Goal: Task Accomplishment & Management: Complete application form

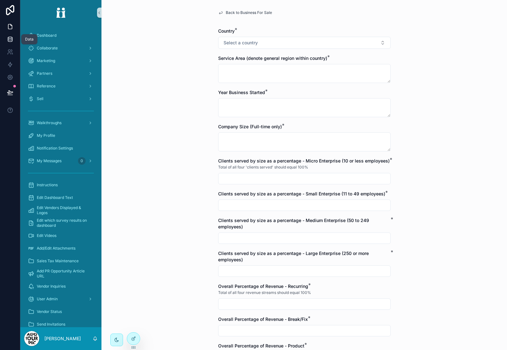
click at [9, 39] on icon at bounding box center [10, 39] width 6 height 6
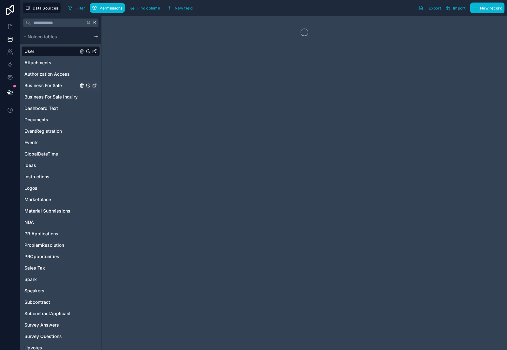
click at [51, 86] on span "Business For Sale" at bounding box center [42, 85] width 37 height 6
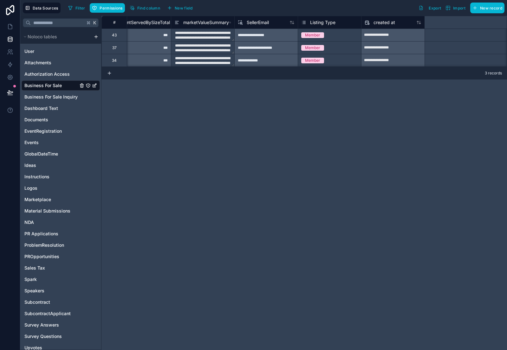
scroll to position [0, 1458]
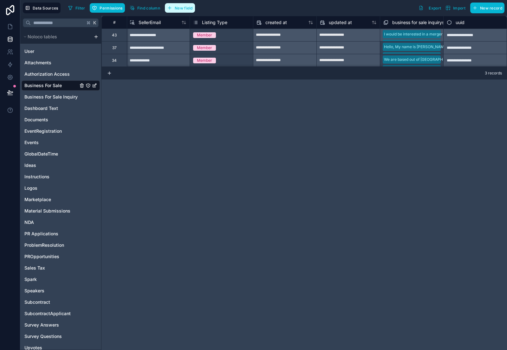
click at [188, 8] on span "New field" at bounding box center [184, 8] width 18 height 5
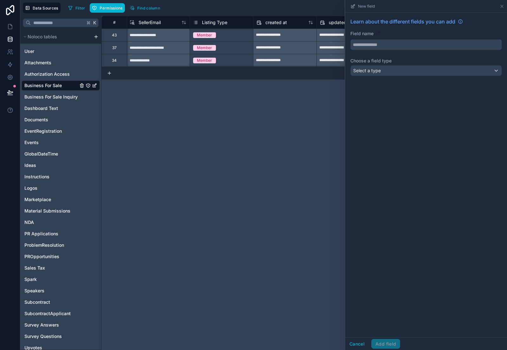
click at [371, 47] on input "text" at bounding box center [425, 45] width 151 height 10
click at [350, 39] on button "******" at bounding box center [425, 44] width 151 height 11
type input "**********"
click at [379, 74] on div "Select a type" at bounding box center [425, 71] width 151 height 10
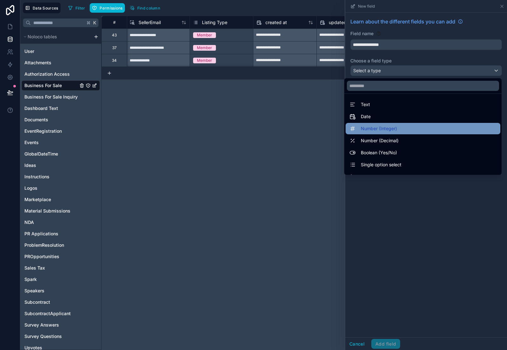
click at [387, 127] on span "Number (Integer)" at bounding box center [379, 129] width 36 height 8
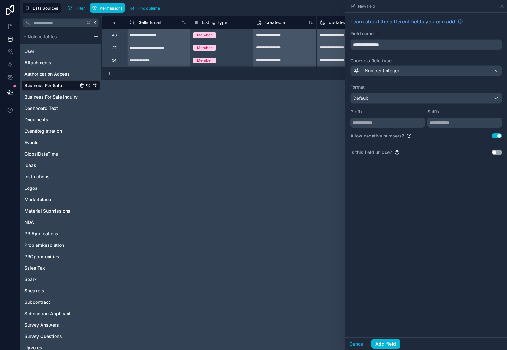
click at [497, 136] on button "Use setting" at bounding box center [496, 135] width 10 height 5
click at [384, 344] on button "Add field" at bounding box center [385, 344] width 29 height 10
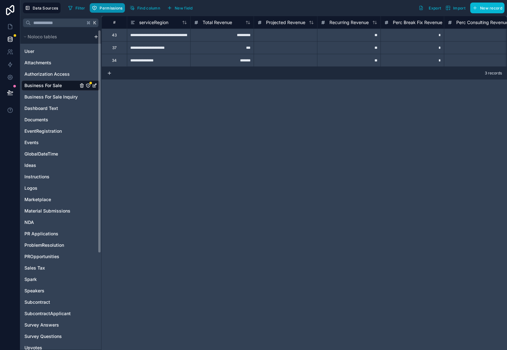
click at [109, 8] on span "Permissions" at bounding box center [110, 8] width 23 height 5
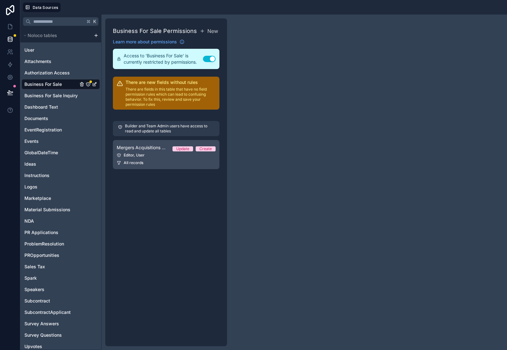
click at [148, 144] on span "Mergers Acquisitions Permission 1" at bounding box center [142, 147] width 51 height 6
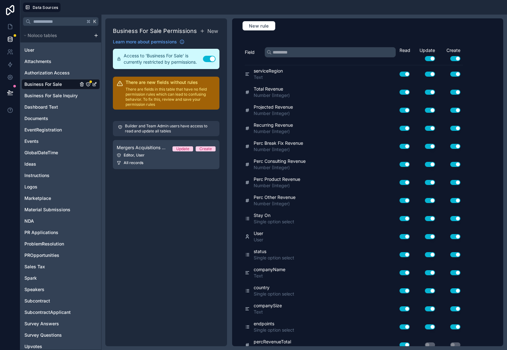
scroll to position [288, 0]
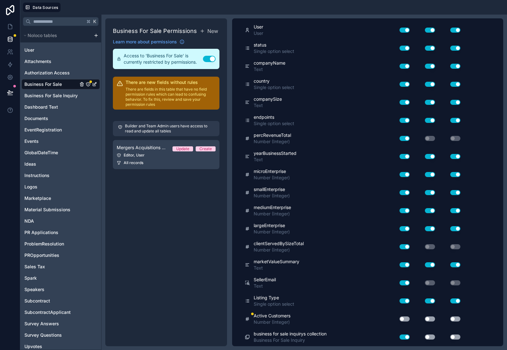
click at [408, 319] on button "Use setting" at bounding box center [404, 319] width 10 height 5
click at [433, 319] on button "Use setting" at bounding box center [430, 319] width 10 height 5
click at [461, 318] on div "Use setting" at bounding box center [449, 319] width 25 height 5
click at [458, 319] on button "Use setting" at bounding box center [455, 319] width 10 height 5
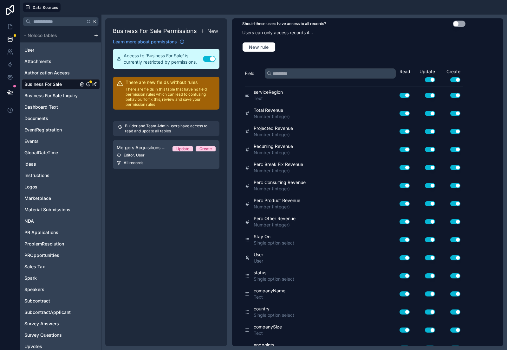
scroll to position [0, 0]
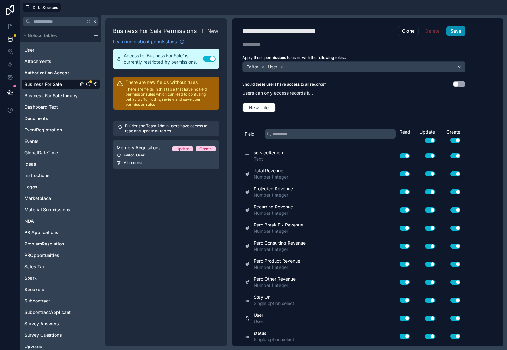
click at [454, 32] on button "Save" at bounding box center [455, 31] width 19 height 10
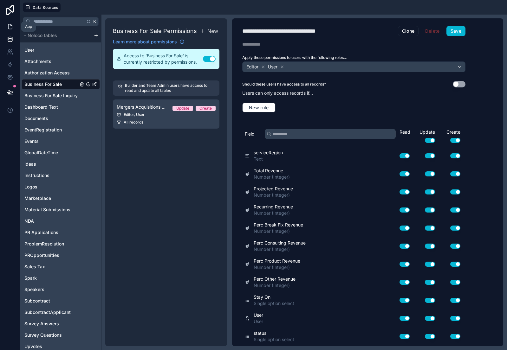
click at [8, 26] on icon at bounding box center [10, 26] width 6 height 6
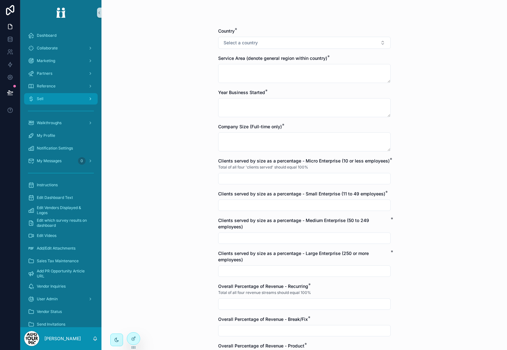
click at [63, 96] on div "Sell" at bounding box center [61, 99] width 66 height 10
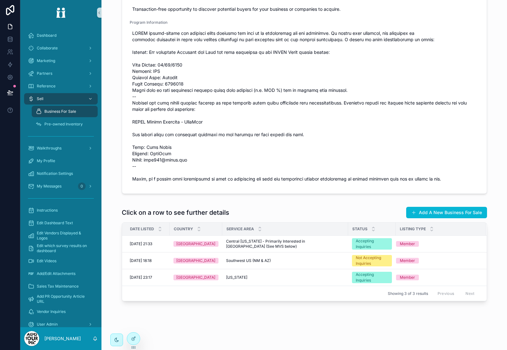
scroll to position [99, 0]
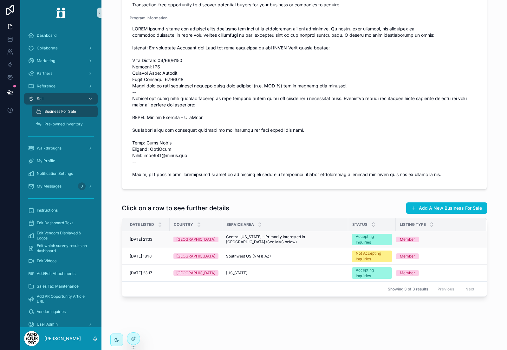
click at [150, 237] on span "[DATE] 21:33" at bounding box center [141, 239] width 22 height 5
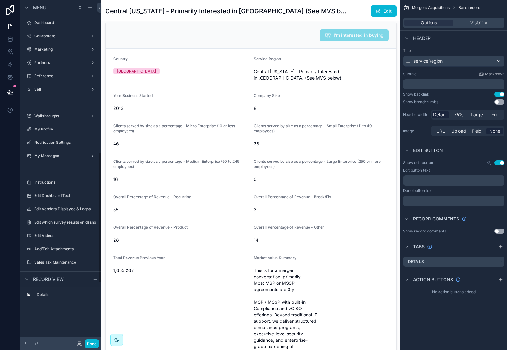
scroll to position [398, 0]
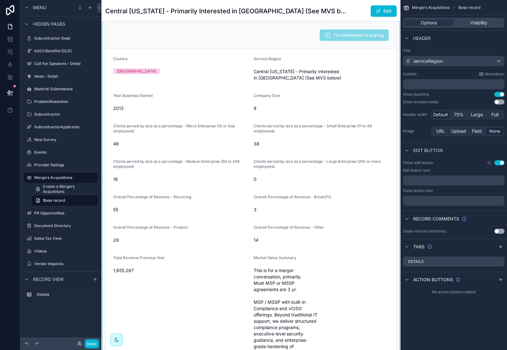
click at [194, 52] on div "scrollable content" at bounding box center [250, 240] width 299 height 443
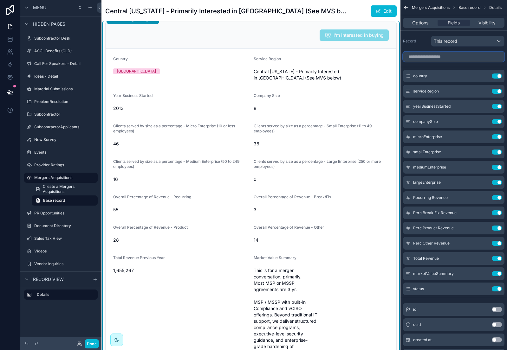
click at [421, 58] on input "scrollable content" at bounding box center [453, 57] width 101 height 10
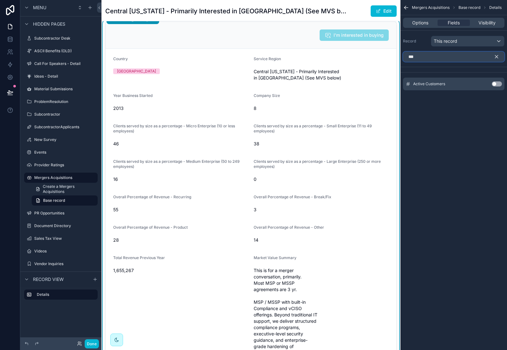
type input "***"
click at [498, 84] on button "Use setting" at bounding box center [496, 83] width 10 height 5
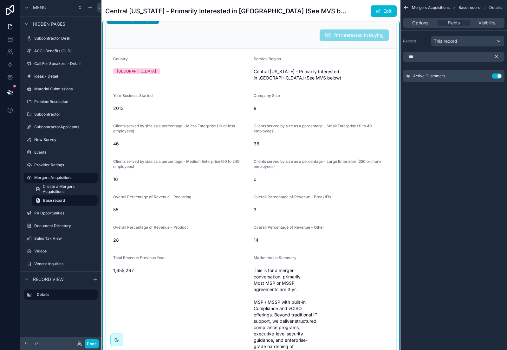
click at [496, 57] on icon "scrollable content" at bounding box center [496, 57] width 6 height 6
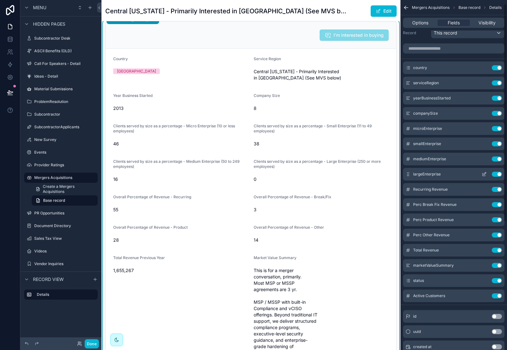
scroll to position [10, 0]
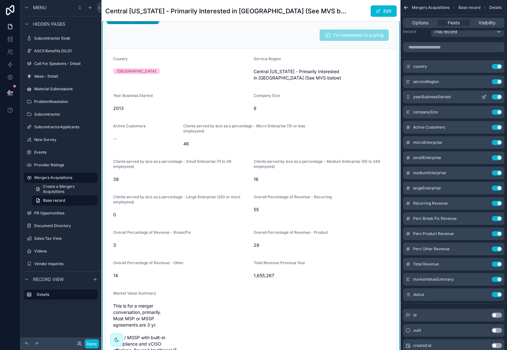
click at [482, 97] on icon "scrollable content" at bounding box center [483, 97] width 3 height 3
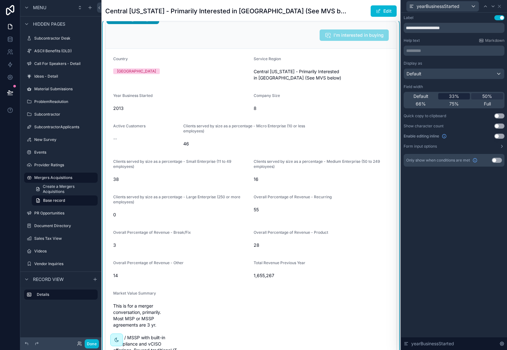
click at [452, 96] on span "33%" at bounding box center [454, 96] width 10 height 6
click at [492, 6] on icon at bounding box center [492, 6] width 5 height 5
click at [451, 96] on span "33%" at bounding box center [454, 96] width 10 height 6
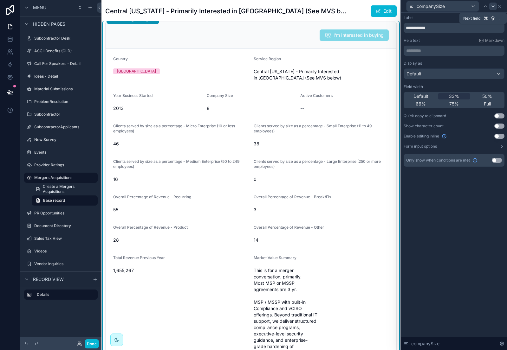
click at [492, 6] on icon at bounding box center [492, 6] width 3 height 1
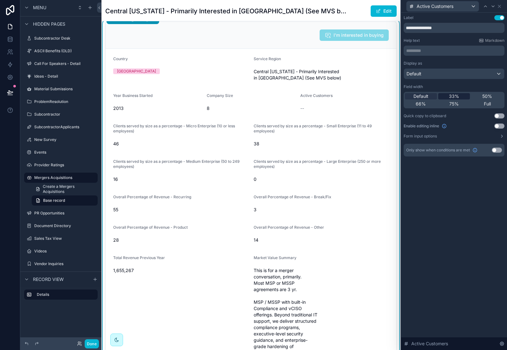
click at [454, 95] on span "33%" at bounding box center [454, 96] width 10 height 6
click at [452, 26] on input "**********" at bounding box center [453, 28] width 101 height 10
type input "**********"
click at [500, 6] on icon at bounding box center [498, 6] width 5 height 5
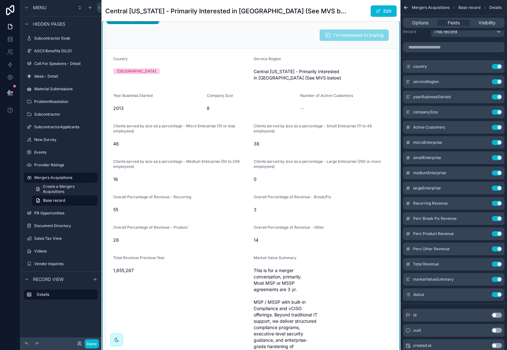
scroll to position [0, 0]
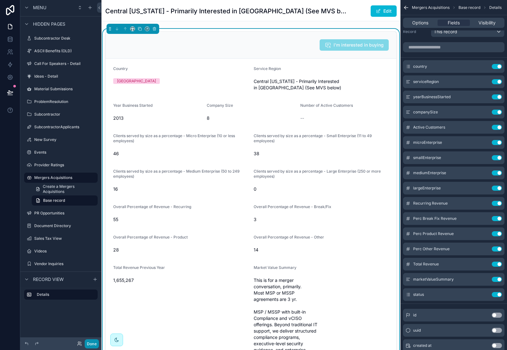
click at [89, 341] on button "Done" at bounding box center [92, 343] width 14 height 9
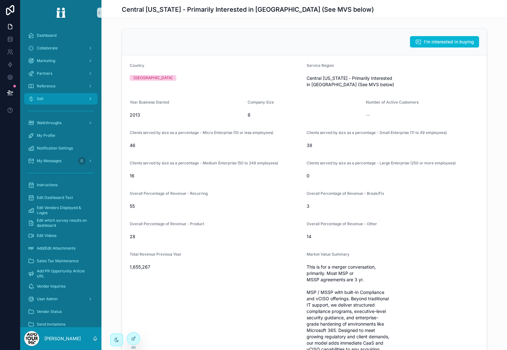
click at [59, 99] on div "Sell" at bounding box center [61, 99] width 66 height 10
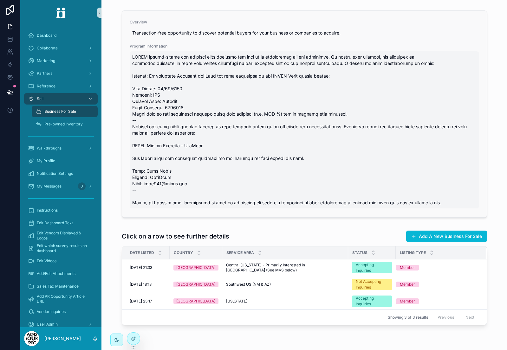
scroll to position [99, 0]
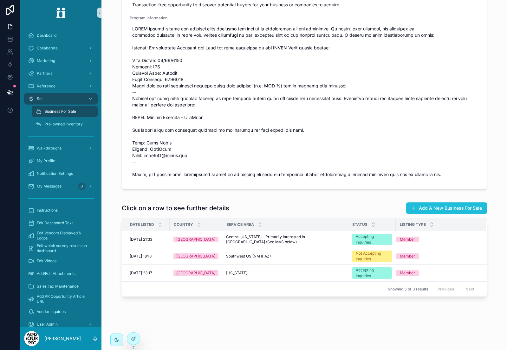
click at [441, 211] on button "Add A New Business For Sale" at bounding box center [446, 207] width 81 height 11
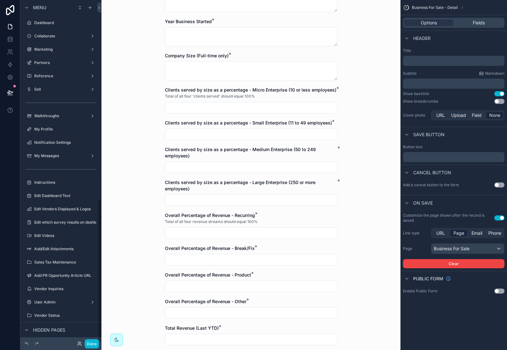
scroll to position [476, 0]
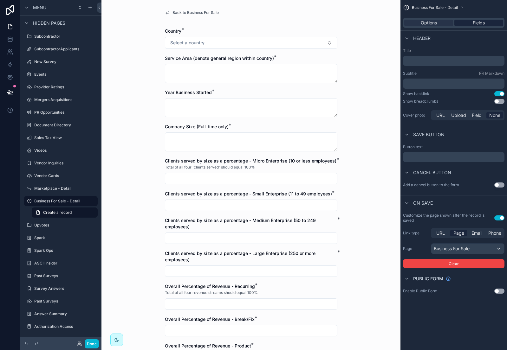
click at [487, 20] on div "Fields" at bounding box center [478, 23] width 49 height 6
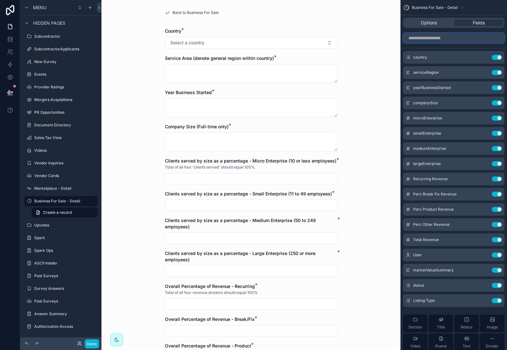
click at [428, 40] on input "scrollable content" at bounding box center [453, 38] width 101 height 10
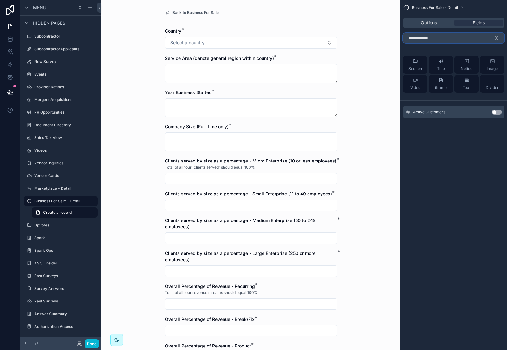
type input "**********"
click at [498, 112] on button "Use setting" at bounding box center [496, 112] width 10 height 5
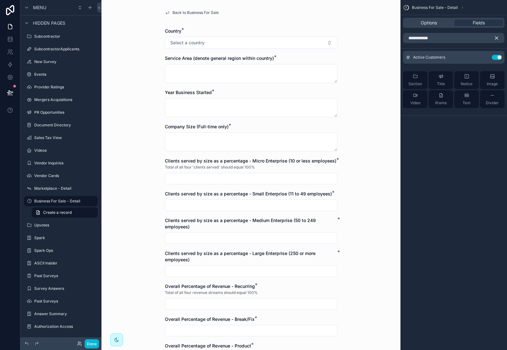
click at [497, 38] on icon "scrollable content" at bounding box center [496, 38] width 6 height 6
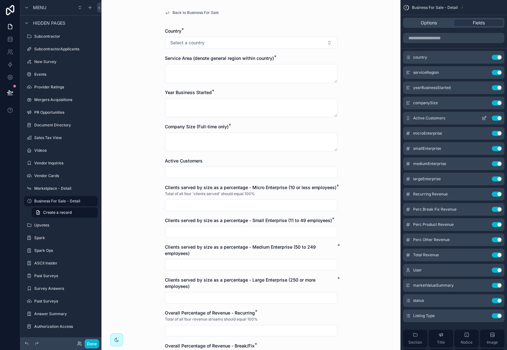
click at [485, 117] on icon "scrollable content" at bounding box center [483, 118] width 5 height 5
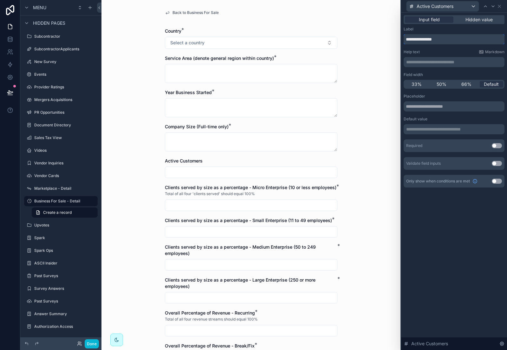
click at [452, 40] on input "**********" at bounding box center [453, 39] width 101 height 10
type input "**********"
click at [496, 145] on button "Use setting" at bounding box center [496, 145] width 10 height 5
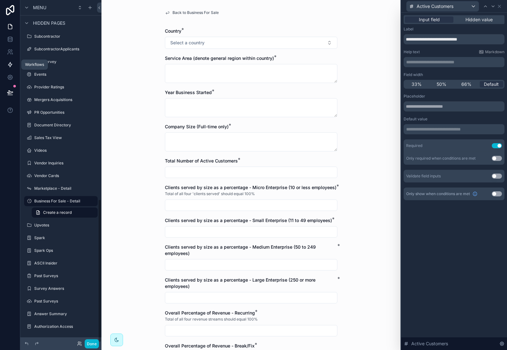
click at [7, 66] on icon at bounding box center [10, 64] width 6 height 6
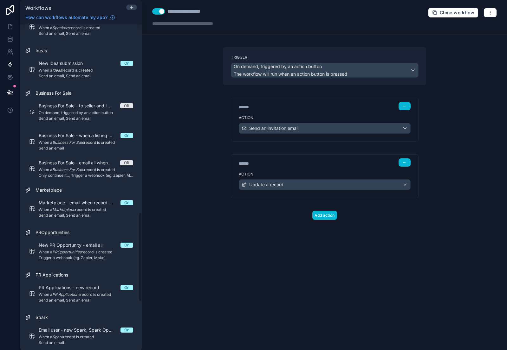
scroll to position [683, 0]
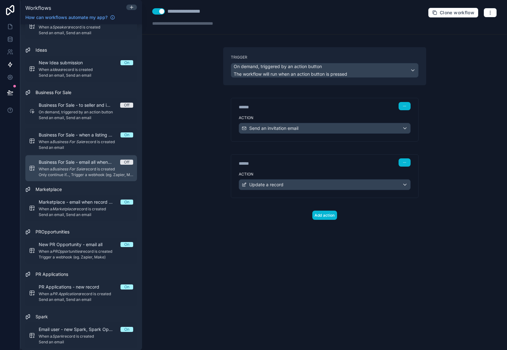
click at [72, 168] on em "Business For Sale" at bounding box center [68, 169] width 32 height 5
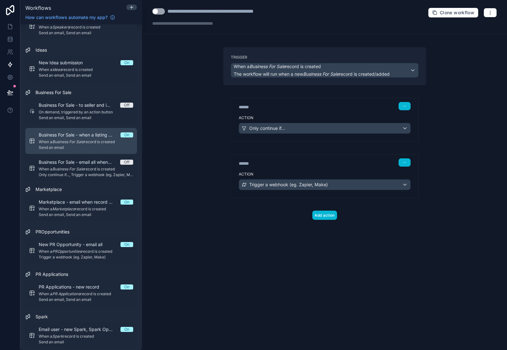
click at [77, 141] on em "Business For Sale" at bounding box center [68, 141] width 32 height 5
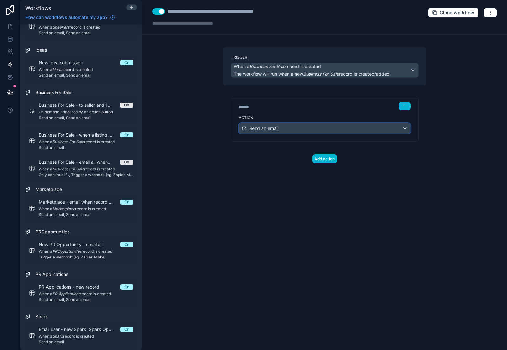
click at [267, 127] on span "Send an email" at bounding box center [263, 128] width 29 height 6
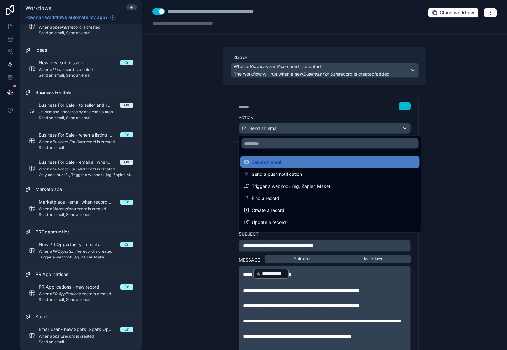
click at [267, 127] on div at bounding box center [253, 175] width 507 height 350
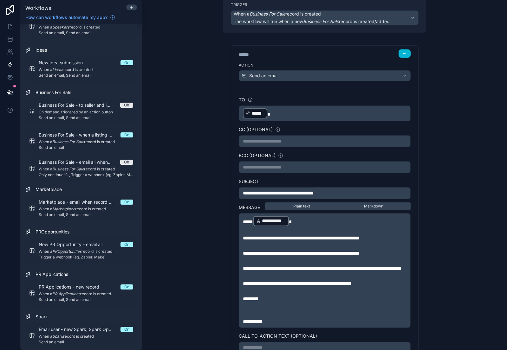
scroll to position [54, 0]
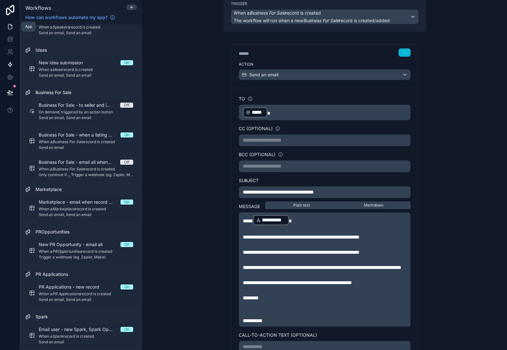
click at [10, 25] on icon at bounding box center [10, 24] width 1 height 1
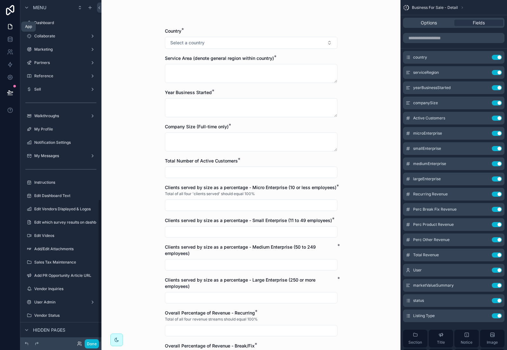
scroll to position [476, 0]
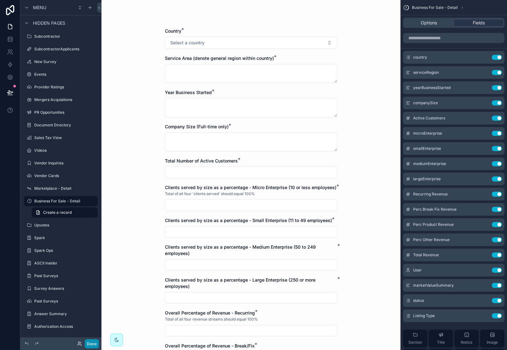
click at [96, 342] on button "Done" at bounding box center [92, 343] width 14 height 9
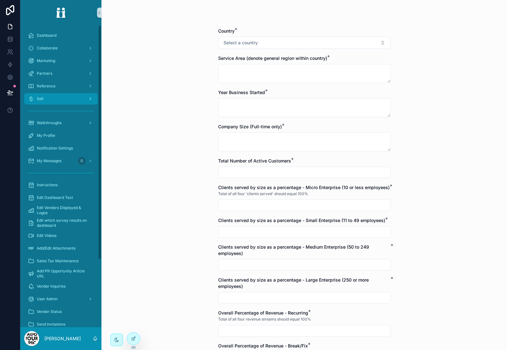
click at [91, 98] on icon "scrollable content" at bounding box center [90, 99] width 4 height 4
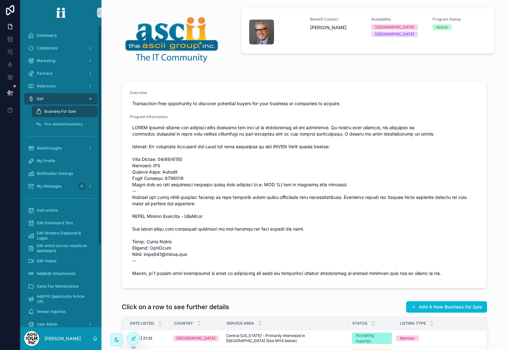
click at [107, 102] on div "Overview Transaction-free opportunity to discover potential buyers for your bus…" at bounding box center [303, 186] width 395 height 215
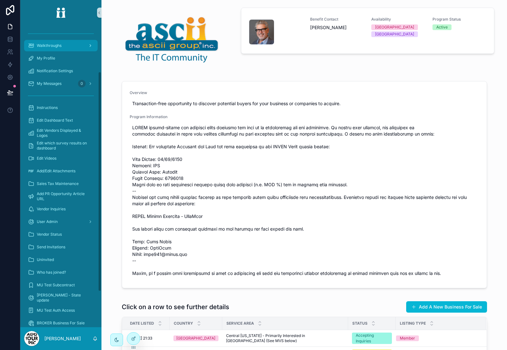
scroll to position [112, 0]
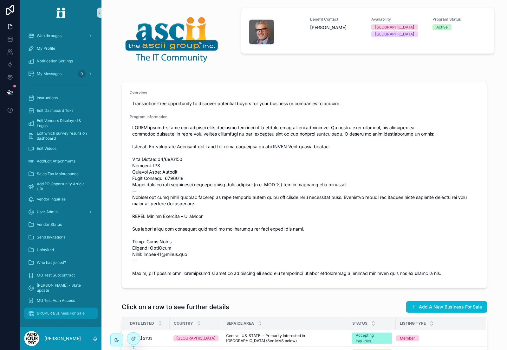
click at [59, 309] on div "BROKER Business For Sale" at bounding box center [61, 313] width 66 height 10
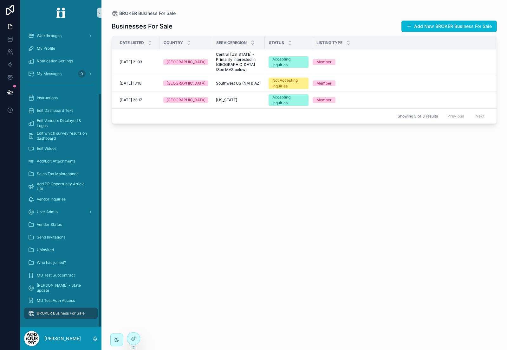
scroll to position [87, 0]
click at [419, 27] on button "Add New BROKER Business For Sale" at bounding box center [448, 26] width 95 height 11
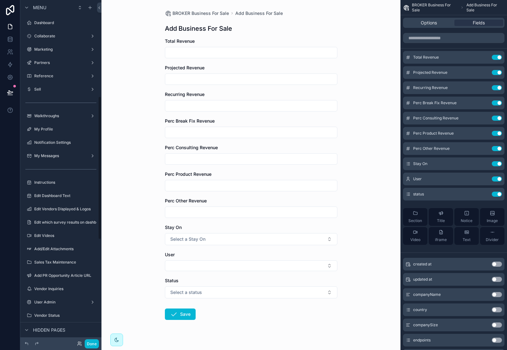
scroll to position [230, 0]
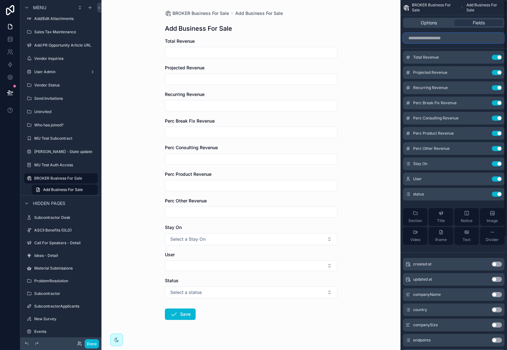
click at [432, 39] on input "scrollable content" at bounding box center [453, 38] width 101 height 10
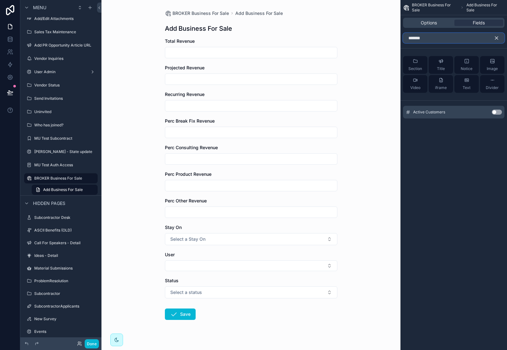
type input "******"
click at [496, 112] on button "Use setting" at bounding box center [496, 112] width 10 height 5
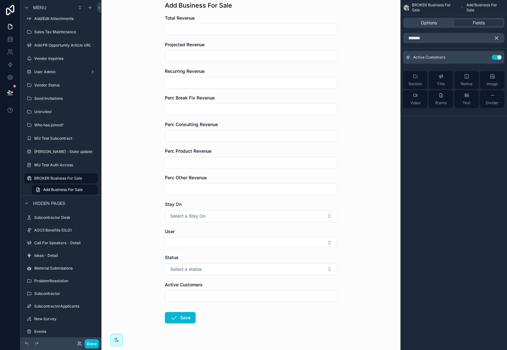
scroll to position [37, 0]
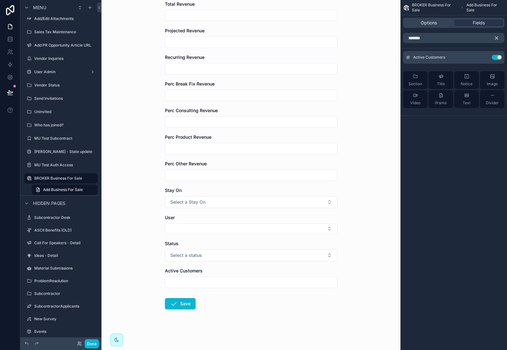
click at [493, 39] on icon "scrollable content" at bounding box center [496, 38] width 6 height 6
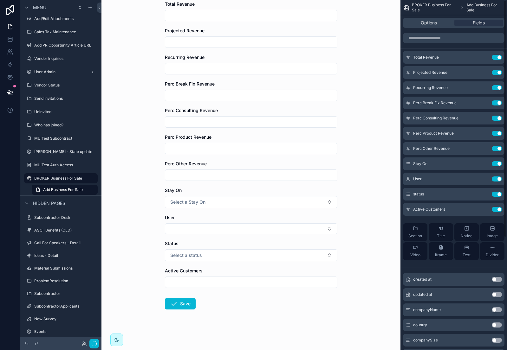
scroll to position [0, 0]
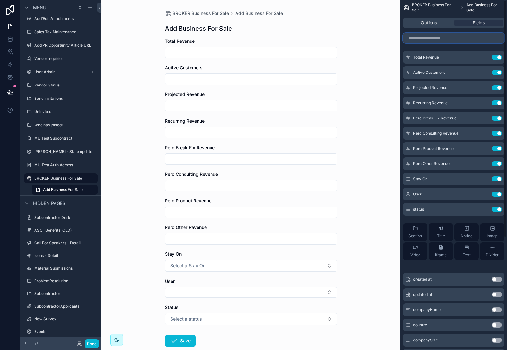
click at [419, 37] on input "scrollable content" at bounding box center [453, 38] width 101 height 10
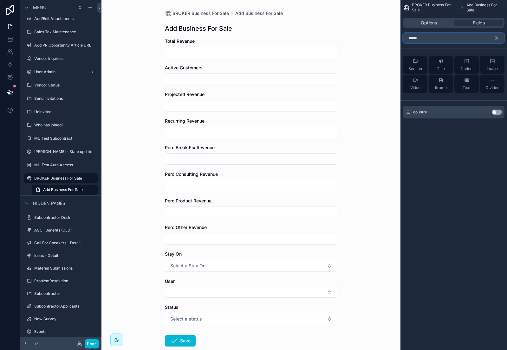
type input "*****"
click at [499, 114] on button "Use setting" at bounding box center [496, 112] width 10 height 5
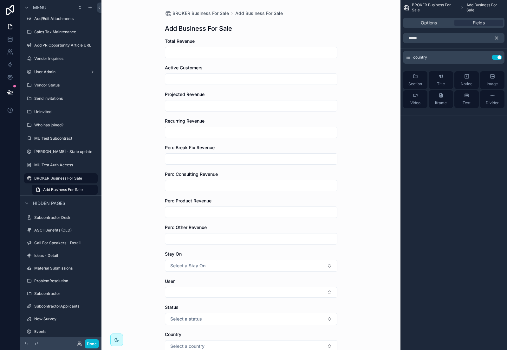
click at [496, 39] on icon "scrollable content" at bounding box center [496, 38] width 6 height 6
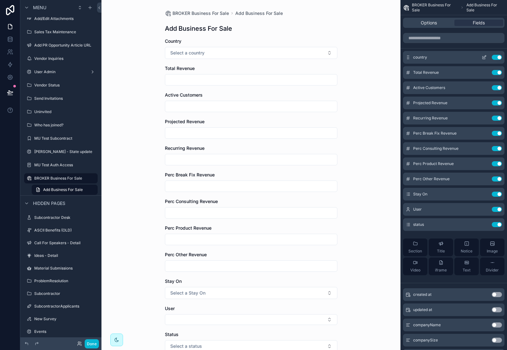
click at [483, 57] on icon "scrollable content" at bounding box center [483, 57] width 5 height 5
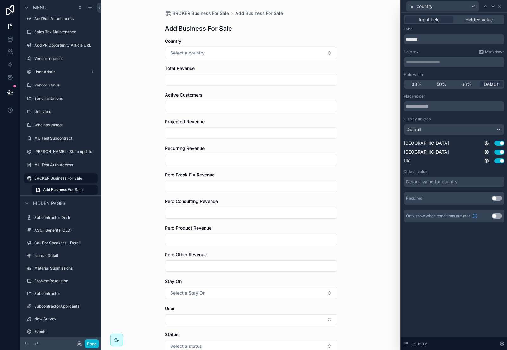
click at [498, 199] on button "Use setting" at bounding box center [496, 198] width 10 height 5
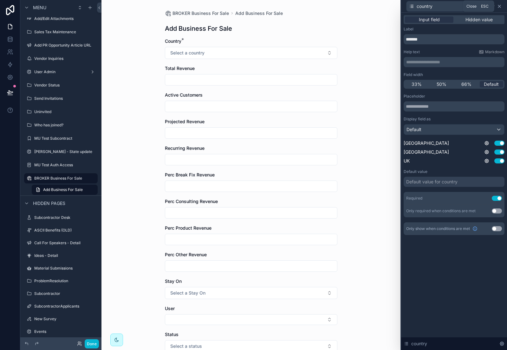
click at [497, 6] on icon at bounding box center [498, 6] width 5 height 5
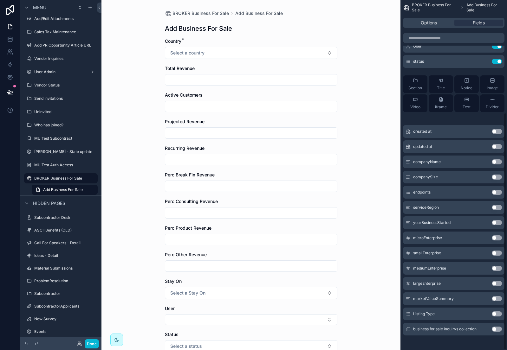
scroll to position [166, 0]
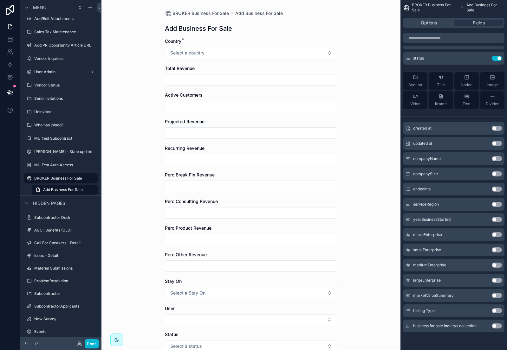
click at [497, 203] on button "Use setting" at bounding box center [496, 204] width 10 height 5
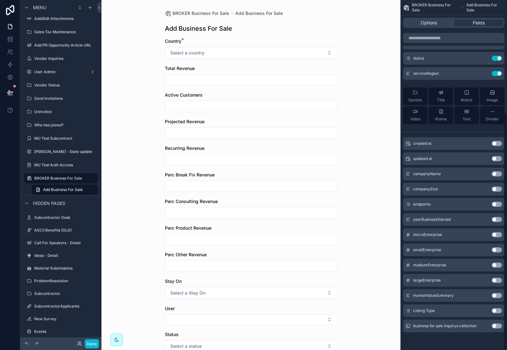
click at [499, 219] on button "Use setting" at bounding box center [496, 219] width 10 height 5
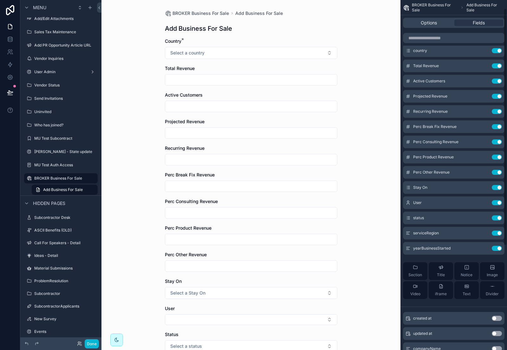
scroll to position [0, 0]
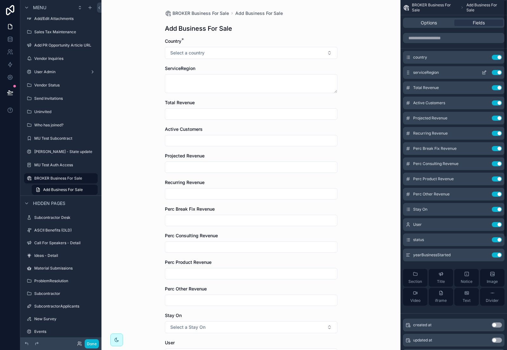
click at [484, 71] on icon "scrollable content" at bounding box center [484, 72] width 3 height 3
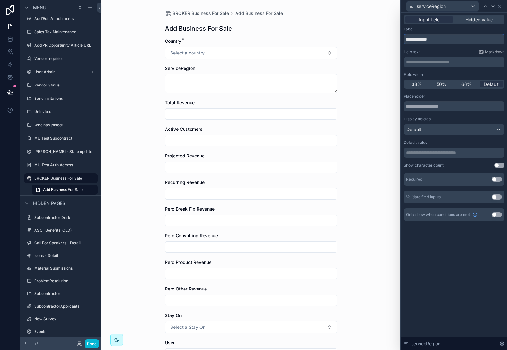
click at [443, 41] on input "**********" at bounding box center [453, 39] width 101 height 10
paste input "**********"
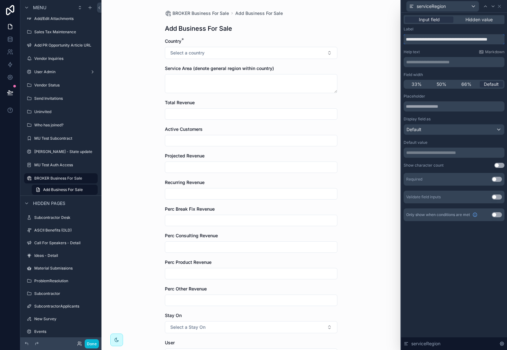
type input "**********"
click at [497, 180] on button "Use setting" at bounding box center [496, 179] width 10 height 5
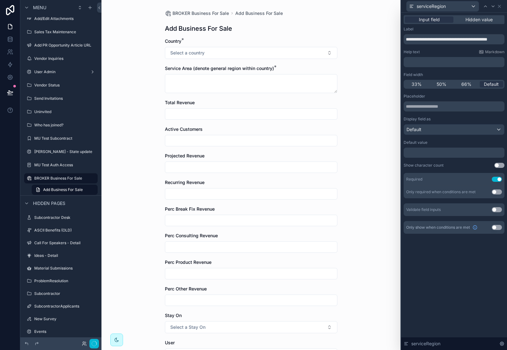
scroll to position [0, 0]
click at [500, 8] on icon at bounding box center [498, 6] width 5 height 5
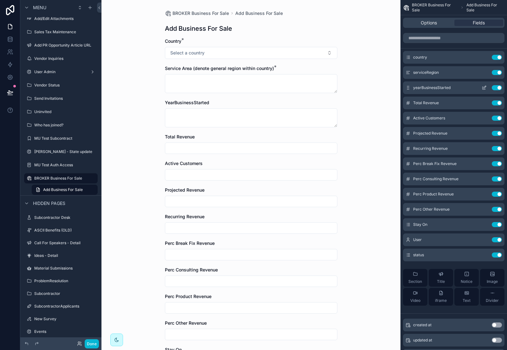
click at [484, 88] on icon "scrollable content" at bounding box center [483, 87] width 5 height 5
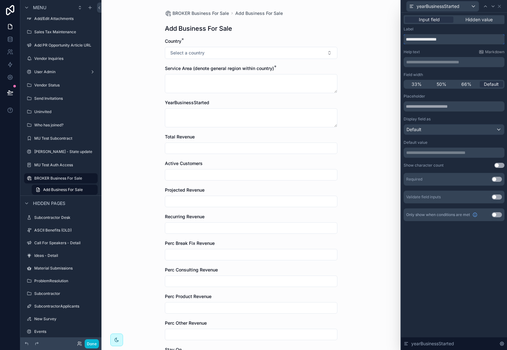
click at [413, 39] on input "**********" at bounding box center [453, 39] width 101 height 10
type input "**********"
click at [498, 179] on button "Use setting" at bounding box center [496, 179] width 10 height 5
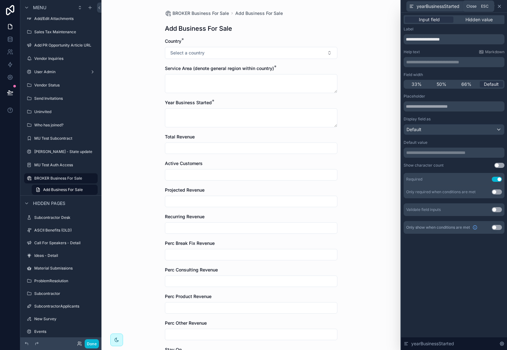
click at [501, 7] on icon at bounding box center [498, 6] width 5 height 5
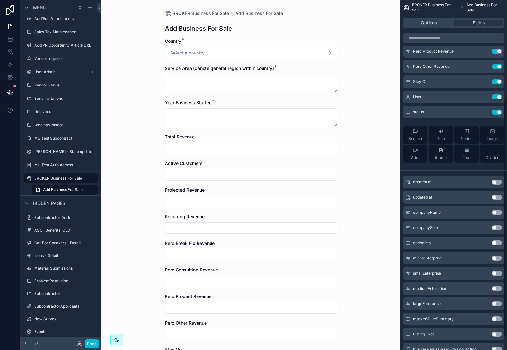
scroll to position [166, 0]
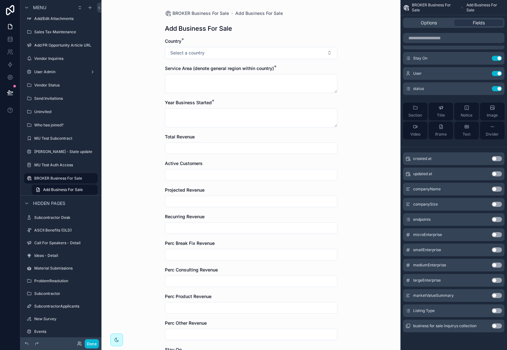
click at [499, 203] on button "Use setting" at bounding box center [496, 204] width 10 height 5
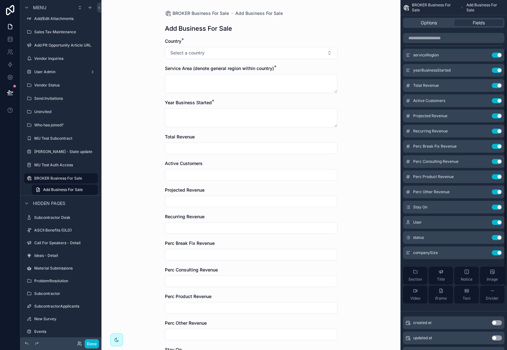
scroll to position [0, 0]
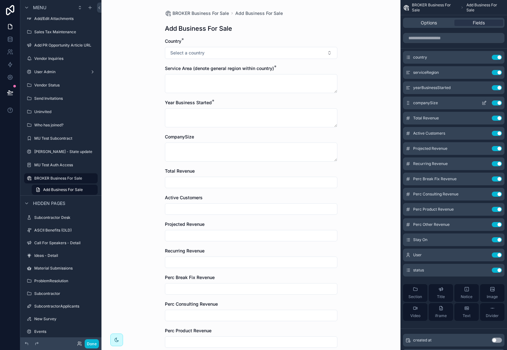
click at [484, 101] on icon "scrollable content" at bounding box center [483, 102] width 5 height 5
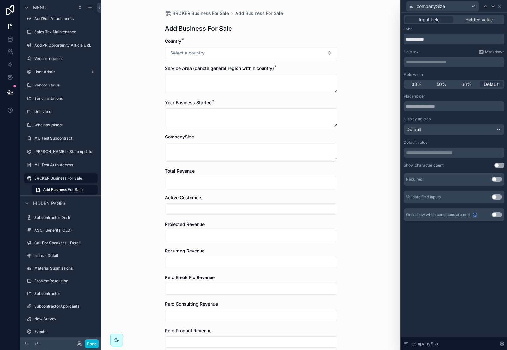
click at [427, 38] on input "**********" at bounding box center [453, 39] width 101 height 10
click at [456, 35] on input "**********" at bounding box center [453, 39] width 101 height 10
paste input "**********"
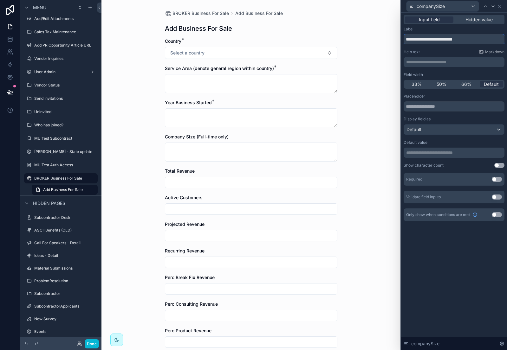
type input "**********"
click at [500, 180] on button "Use setting" at bounding box center [496, 179] width 10 height 5
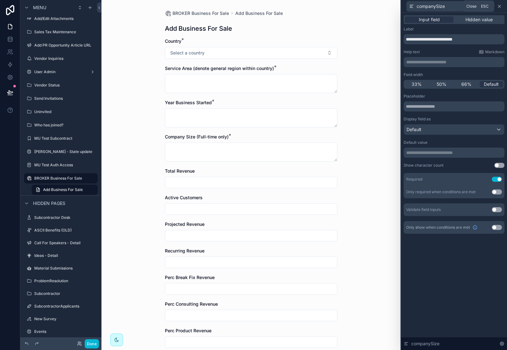
click at [499, 7] on icon at bounding box center [499, 6] width 3 height 3
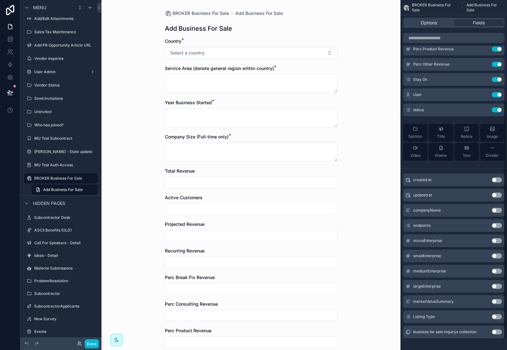
scroll to position [166, 0]
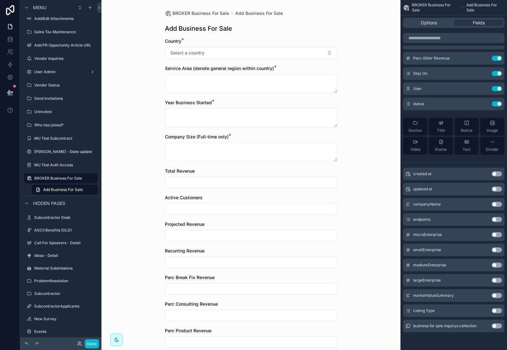
click at [499, 234] on button "Use setting" at bounding box center [496, 234] width 10 height 5
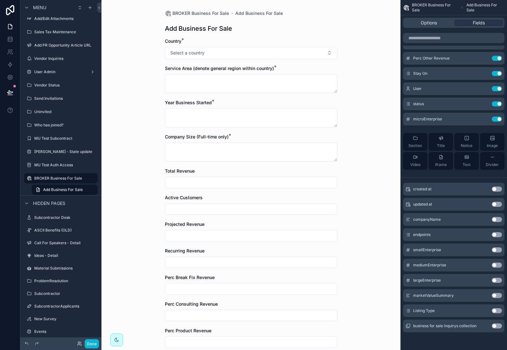
click at [497, 252] on button "Use setting" at bounding box center [496, 249] width 10 height 5
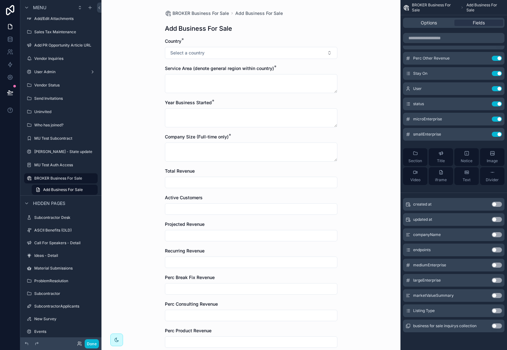
click at [497, 266] on button "Use setting" at bounding box center [496, 265] width 10 height 5
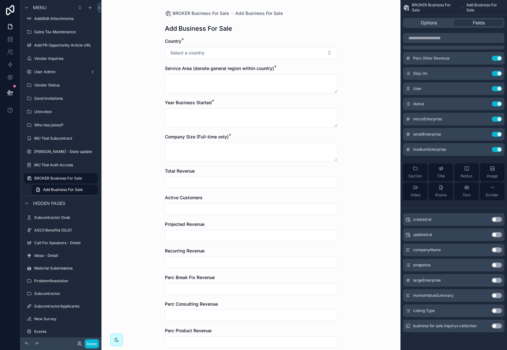
click at [497, 280] on button "Use setting" at bounding box center [496, 280] width 10 height 5
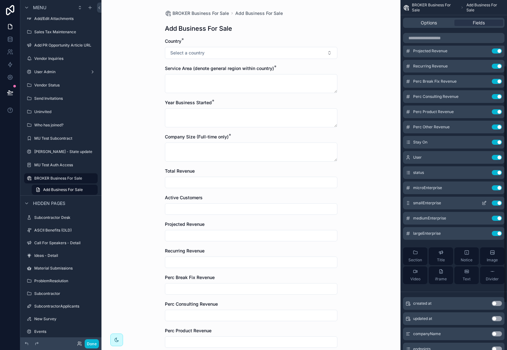
scroll to position [97, 0]
click at [408, 188] on icon "scrollable content" at bounding box center [407, 188] width 5 height 5
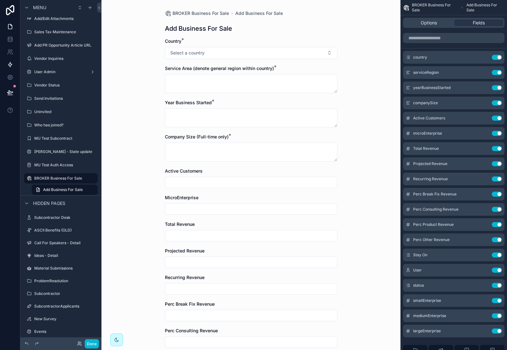
scroll to position [1, 0]
click at [483, 117] on icon "scrollable content" at bounding box center [484, 116] width 3 height 3
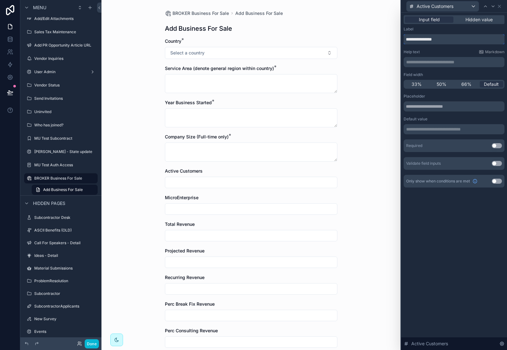
click at [452, 39] on input "**********" at bounding box center [453, 39] width 101 height 10
type input "**********"
click at [498, 146] on button "Use setting" at bounding box center [496, 145] width 10 height 5
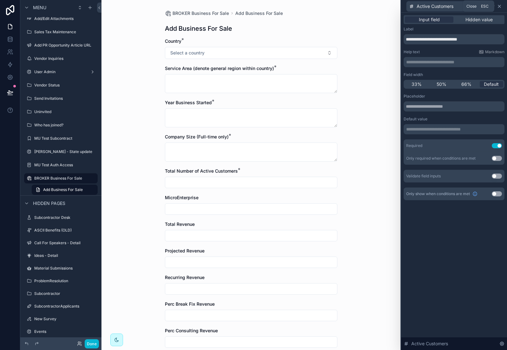
click at [499, 8] on icon at bounding box center [498, 6] width 5 height 5
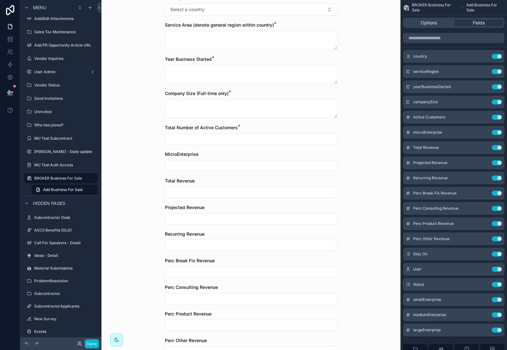
scroll to position [45, 0]
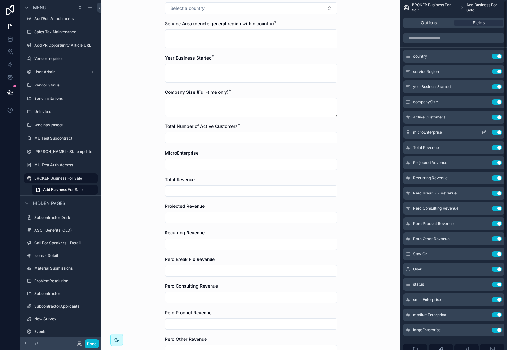
click at [483, 132] on icon "scrollable content" at bounding box center [484, 132] width 3 height 3
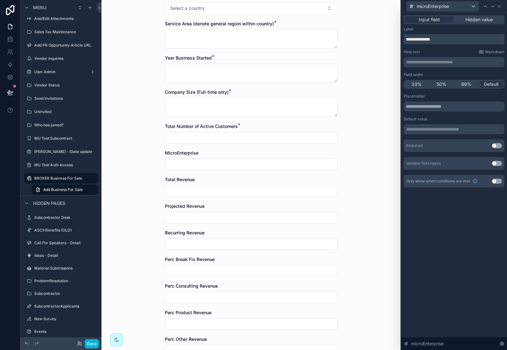
click at [446, 39] on input "**********" at bounding box center [453, 39] width 101 height 10
paste input "**********"
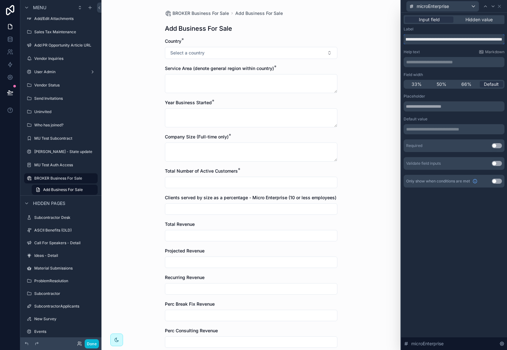
type input "**********"
click at [497, 146] on button "Use setting" at bounding box center [496, 145] width 10 height 5
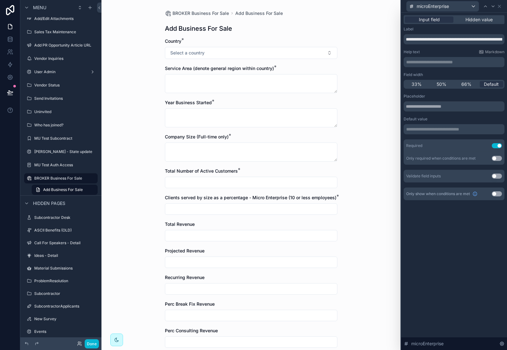
click at [429, 62] on p "**********" at bounding box center [454, 62] width 97 height 6
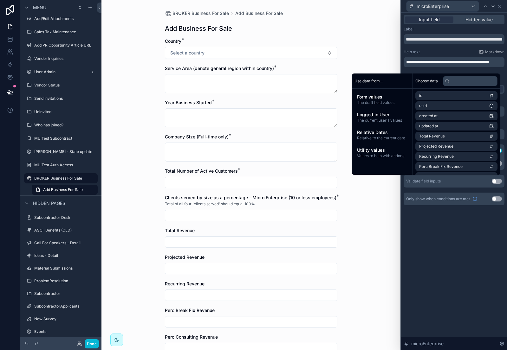
click at [386, 56] on div "BROKER Business For Sale Add Business For Sale Add Business For Sale Country * …" at bounding box center [250, 175] width 299 height 350
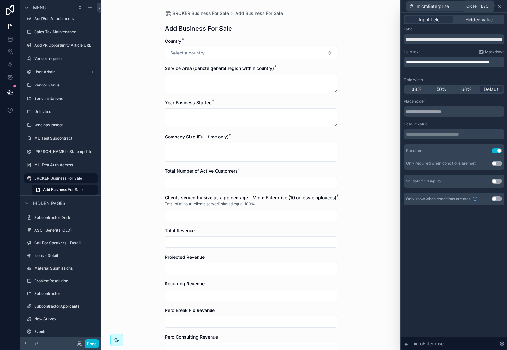
click at [498, 6] on icon at bounding box center [498, 6] width 5 height 5
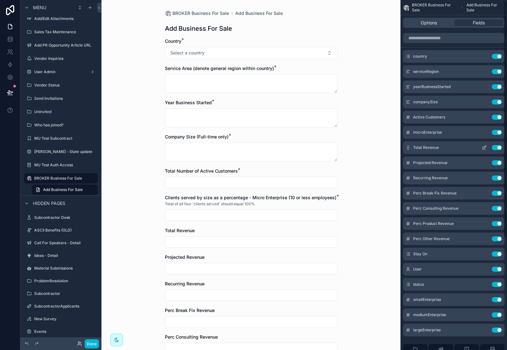
click at [440, 147] on div "Total Revenue Use setting" at bounding box center [453, 147] width 101 height 13
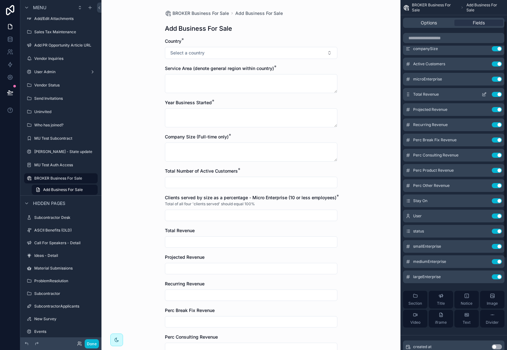
scroll to position [64, 0]
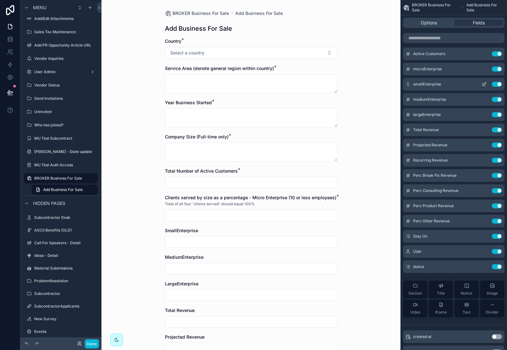
click at [484, 84] on icon "scrollable content" at bounding box center [484, 83] width 3 height 3
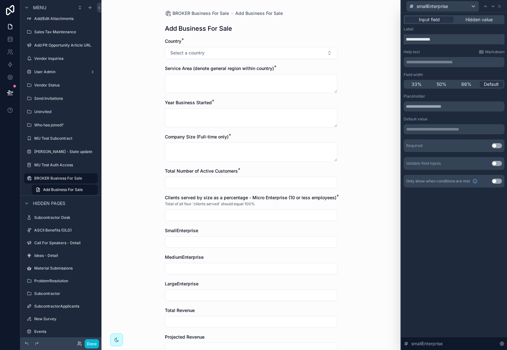
click at [451, 37] on input "**********" at bounding box center [453, 39] width 101 height 10
paste input "**********"
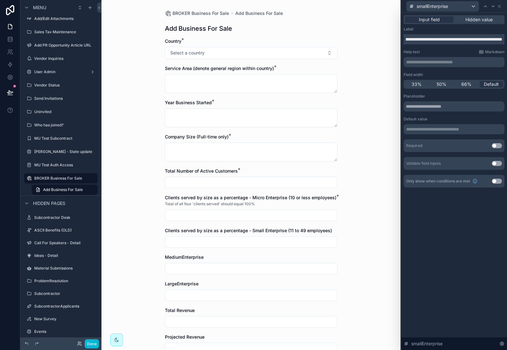
type input "**********"
click at [496, 144] on button "Use setting" at bounding box center [496, 145] width 10 height 5
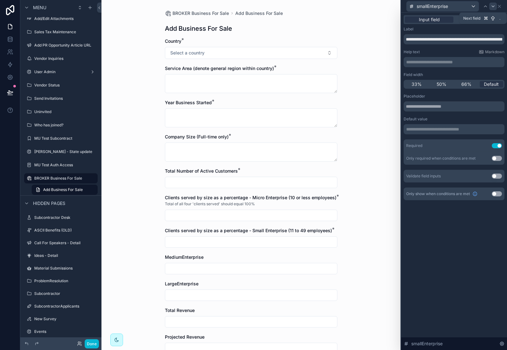
click at [492, 6] on icon at bounding box center [492, 6] width 5 height 5
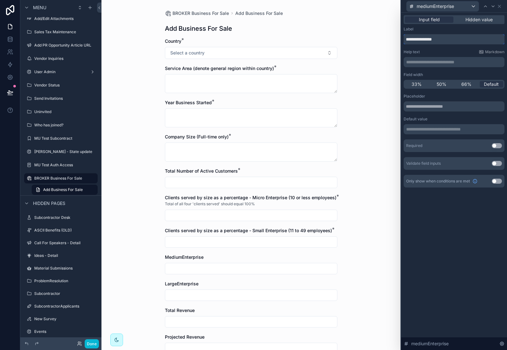
click at [453, 42] on input "**********" at bounding box center [453, 39] width 101 height 10
paste input "**********"
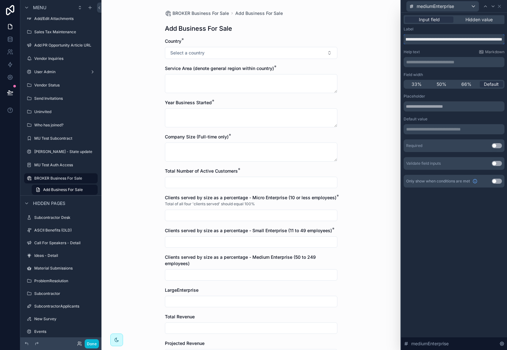
type input "**********"
click at [497, 145] on button "Use setting" at bounding box center [496, 145] width 10 height 5
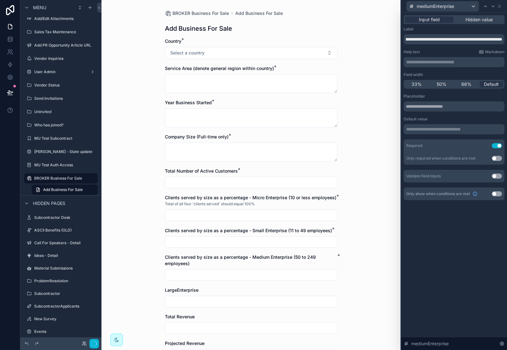
scroll to position [0, 0]
click at [491, 7] on icon at bounding box center [492, 6] width 5 height 5
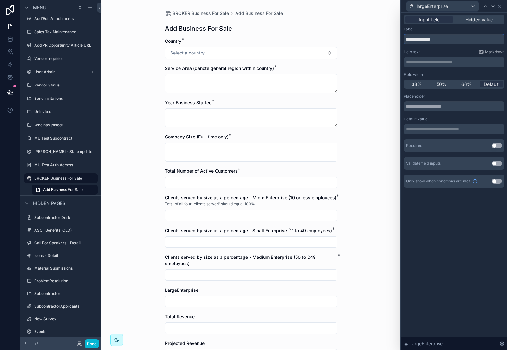
click at [445, 42] on input "**********" at bounding box center [453, 39] width 101 height 10
paste input "**********"
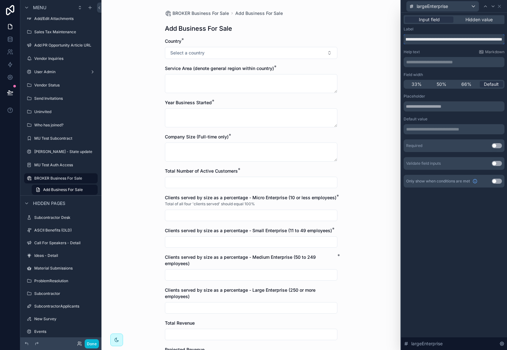
type input "**********"
click at [497, 146] on button "Use setting" at bounding box center [496, 145] width 10 height 5
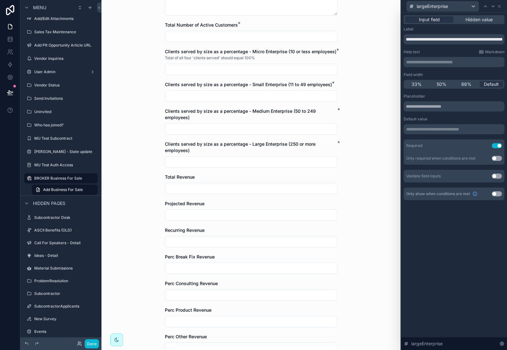
scroll to position [147, 0]
click at [500, 7] on icon at bounding box center [499, 6] width 3 height 3
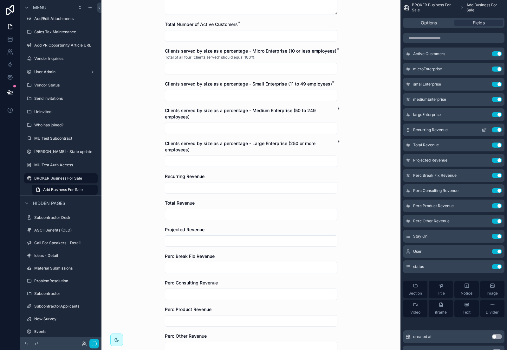
scroll to position [0, 0]
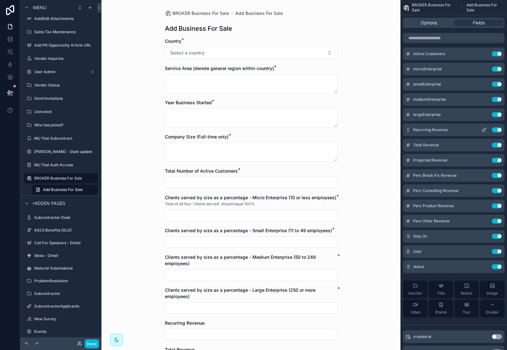
click at [483, 128] on icon "scrollable content" at bounding box center [483, 129] width 5 height 5
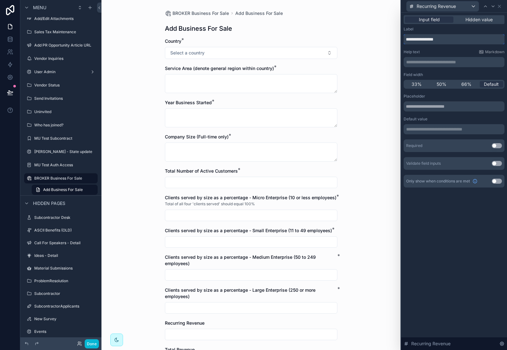
click at [458, 37] on input "**********" at bounding box center [453, 39] width 101 height 10
paste input "**********"
type input "**********"
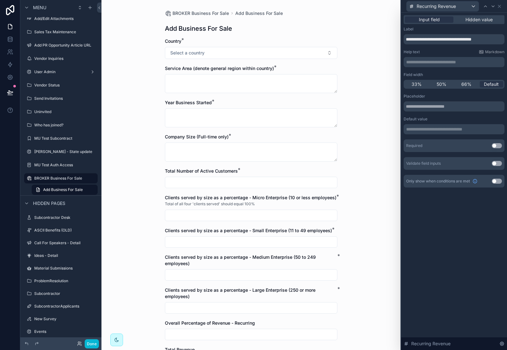
click at [434, 63] on p "**********" at bounding box center [454, 62] width 97 height 6
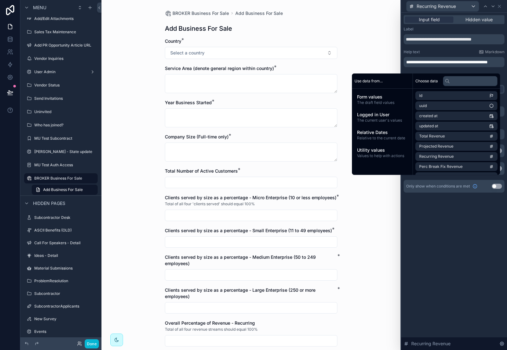
click at [438, 221] on div "**********" at bounding box center [454, 181] width 106 height 337
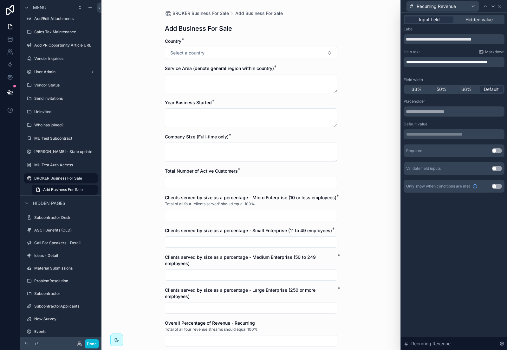
click at [498, 151] on button "Use setting" at bounding box center [496, 150] width 10 height 5
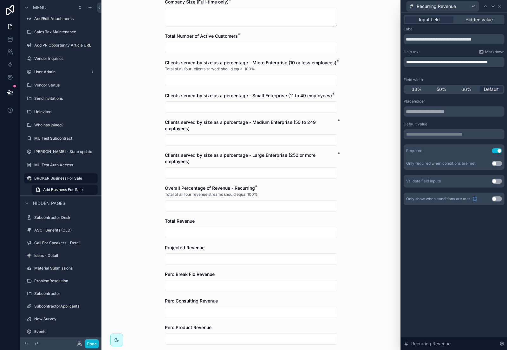
scroll to position [136, 0]
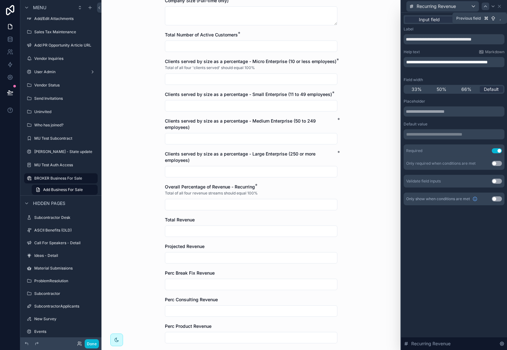
click at [483, 6] on icon at bounding box center [485, 6] width 5 height 5
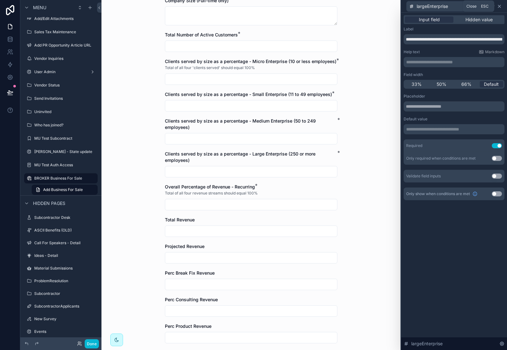
click at [499, 6] on icon at bounding box center [499, 6] width 3 height 3
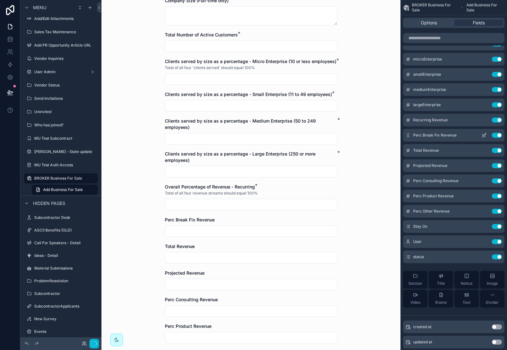
scroll to position [0, 0]
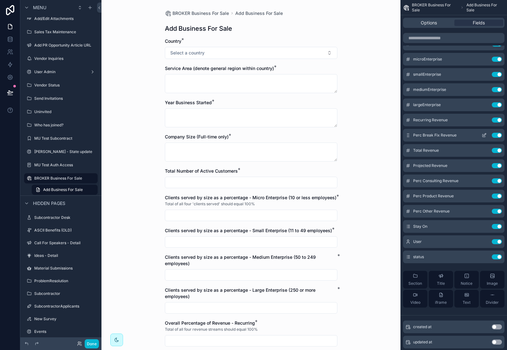
click at [483, 134] on icon "scrollable content" at bounding box center [483, 135] width 3 height 3
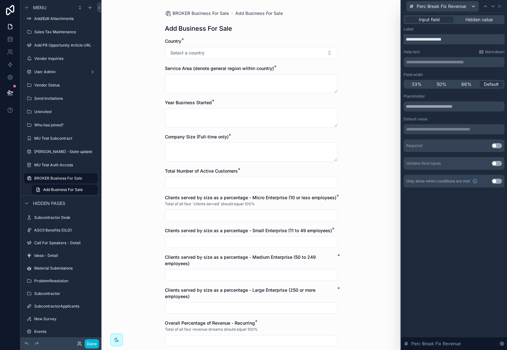
click at [440, 41] on input "**********" at bounding box center [453, 39] width 101 height 10
paste input "**********"
type input "**********"
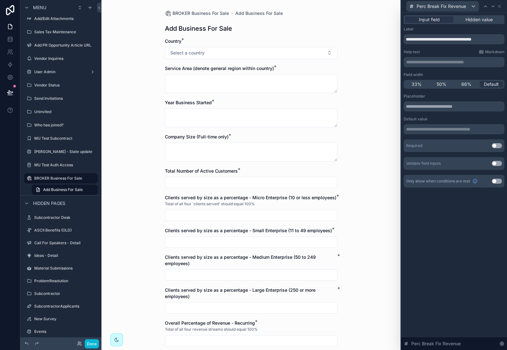
click at [498, 146] on button "Use setting" at bounding box center [496, 145] width 10 height 5
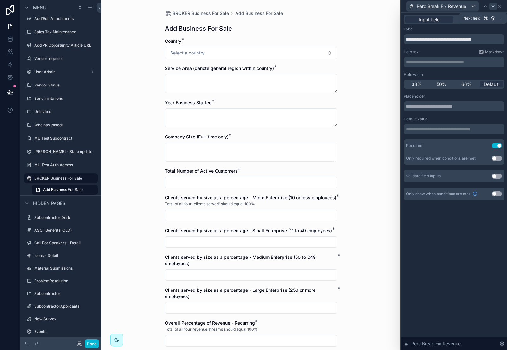
click at [492, 5] on icon at bounding box center [492, 6] width 5 height 5
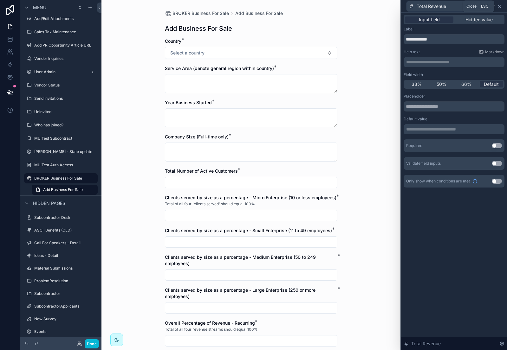
click at [499, 7] on icon at bounding box center [499, 6] width 3 height 3
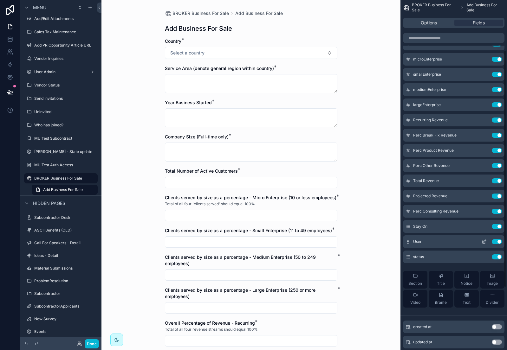
click at [483, 241] on icon "scrollable content" at bounding box center [483, 241] width 5 height 5
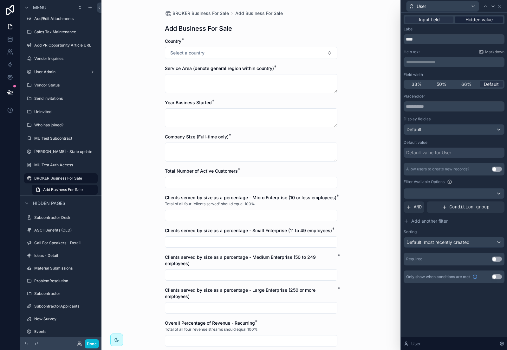
click at [484, 20] on span "Hidden value" at bounding box center [478, 19] width 27 height 6
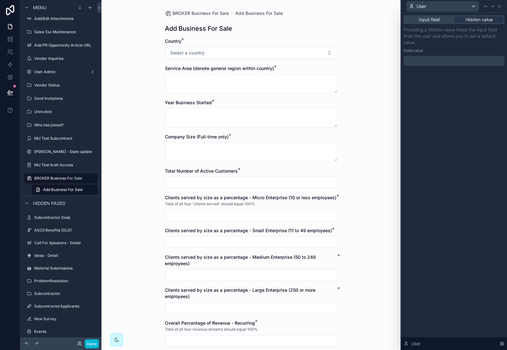
click at [449, 63] on div at bounding box center [453, 61] width 101 height 10
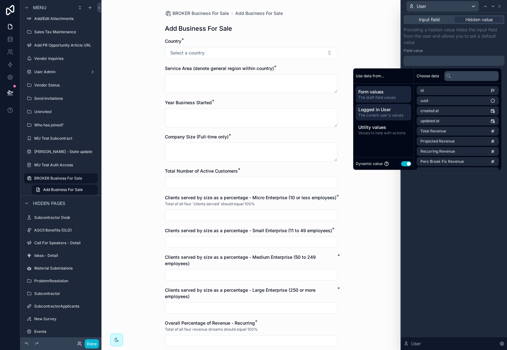
click at [384, 109] on span "Logged in User" at bounding box center [383, 109] width 50 height 6
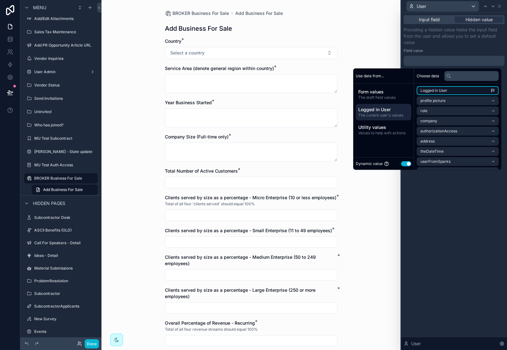
click at [433, 92] on span "Logged in User" at bounding box center [433, 90] width 27 height 5
click at [439, 187] on div "**********" at bounding box center [454, 181] width 106 height 337
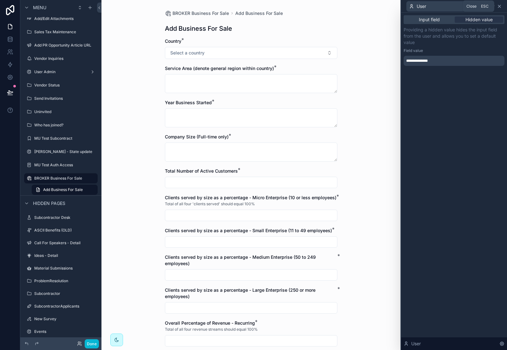
click at [500, 6] on icon at bounding box center [498, 6] width 5 height 5
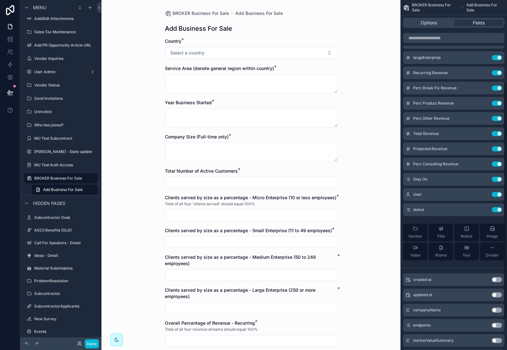
scroll to position [166, 0]
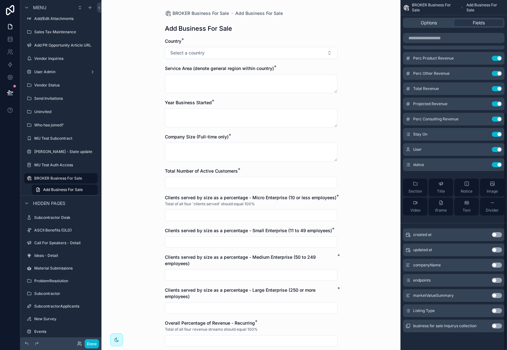
click at [499, 296] on button "Use setting" at bounding box center [496, 295] width 10 height 5
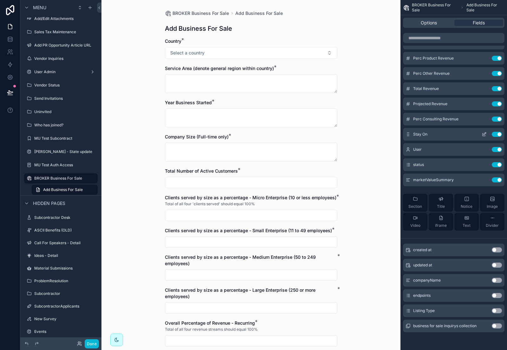
click at [496, 132] on button "Use setting" at bounding box center [496, 134] width 10 height 5
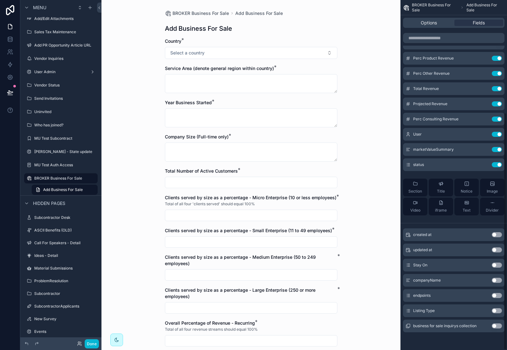
click at [497, 312] on button "Use setting" at bounding box center [496, 310] width 10 height 5
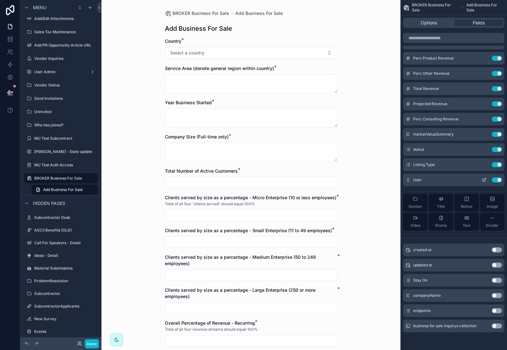
click at [483, 179] on icon "scrollable content" at bounding box center [483, 179] width 5 height 5
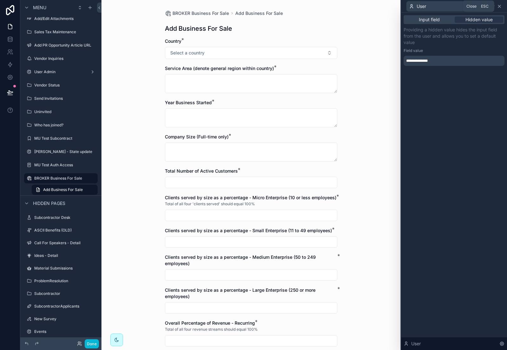
click at [496, 8] on icon at bounding box center [498, 6] width 5 height 5
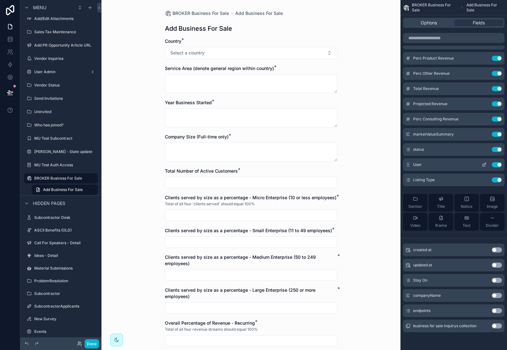
click at [485, 164] on icon "scrollable content" at bounding box center [484, 164] width 3 height 3
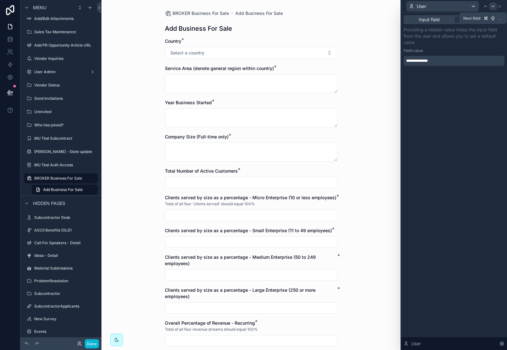
click at [492, 7] on icon at bounding box center [492, 6] width 5 height 5
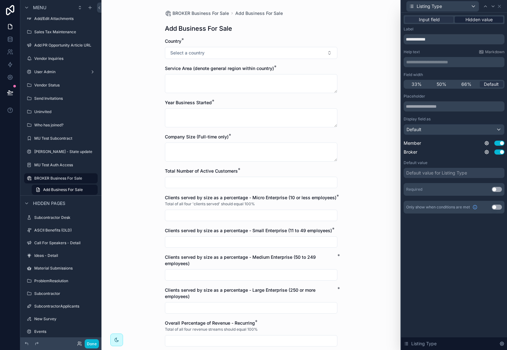
click at [477, 17] on span "Hidden value" at bounding box center [478, 19] width 27 height 6
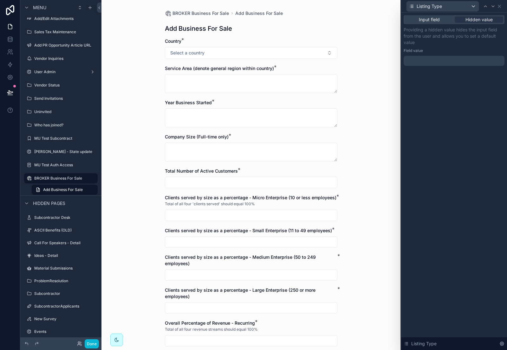
click at [439, 60] on div at bounding box center [453, 61] width 101 height 10
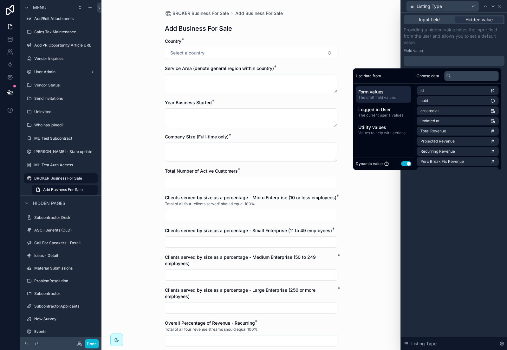
click at [401, 163] on button "Use setting" at bounding box center [406, 163] width 10 height 5
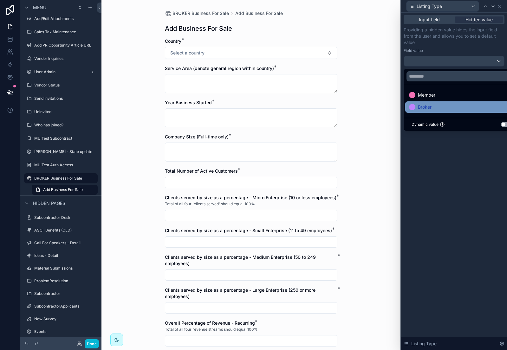
click at [435, 110] on div "Broker" at bounding box center [461, 107] width 105 height 8
click at [442, 175] on div "Input field Hidden value Providing a hidden value hides the input field from th…" at bounding box center [454, 181] width 106 height 337
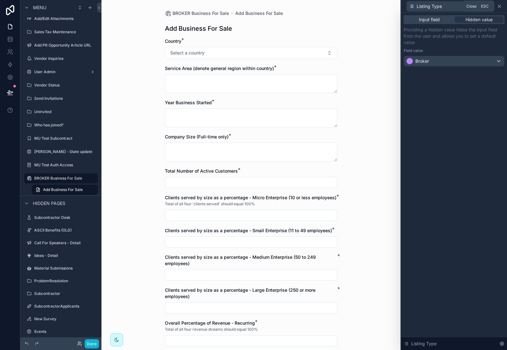
click at [497, 8] on icon at bounding box center [498, 6] width 5 height 5
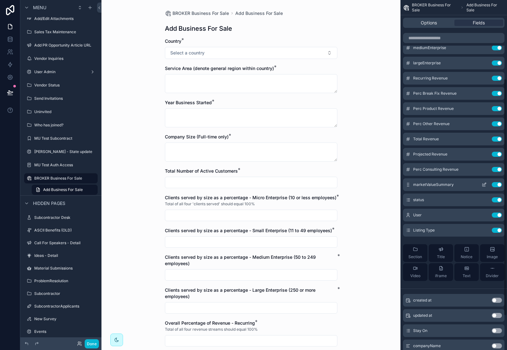
scroll to position [116, 0]
click at [485, 184] on icon "scrollable content" at bounding box center [484, 184] width 3 height 3
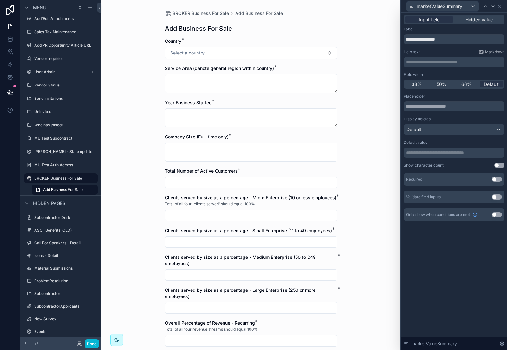
click at [497, 179] on button "Use setting" at bounding box center [496, 179] width 10 height 5
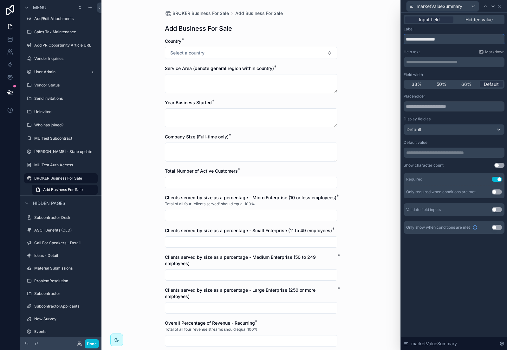
click at [430, 38] on input "**********" at bounding box center [453, 39] width 101 height 10
paste input "**********"
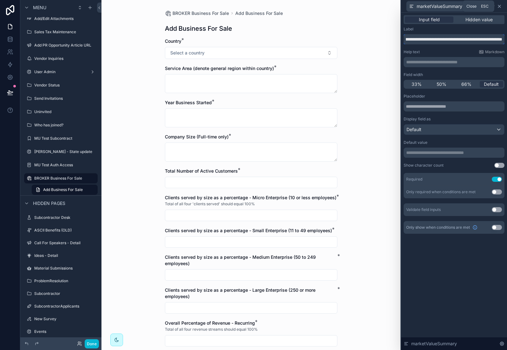
type input "**********"
click at [498, 6] on icon at bounding box center [499, 6] width 3 height 3
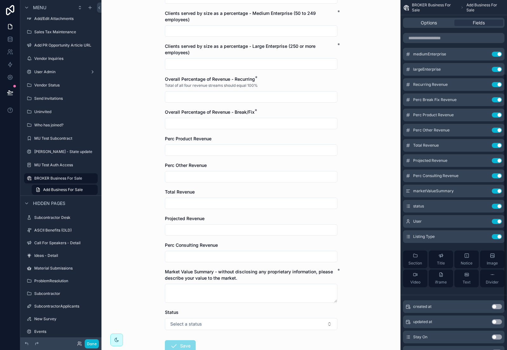
scroll to position [109, 0]
click at [483, 116] on icon "scrollable content" at bounding box center [484, 115] width 3 height 3
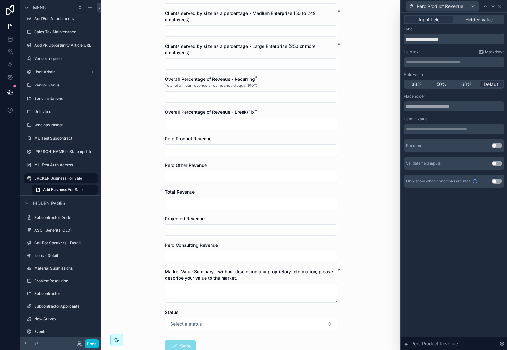
click at [454, 42] on input "**********" at bounding box center [453, 39] width 101 height 10
paste input "**********"
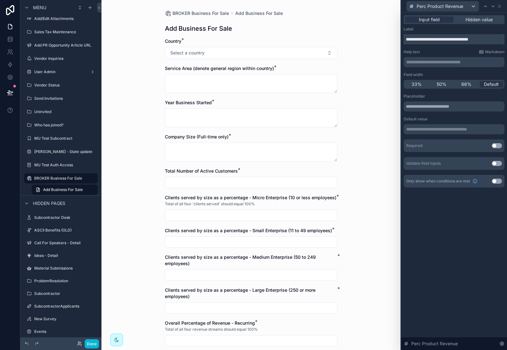
type input "**********"
click at [496, 144] on button "Use setting" at bounding box center [496, 145] width 10 height 5
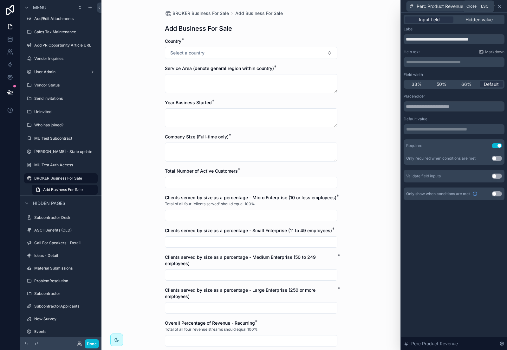
click at [500, 7] on icon at bounding box center [498, 6] width 5 height 5
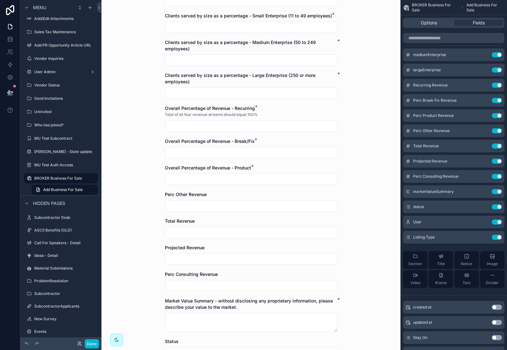
scroll to position [216, 0]
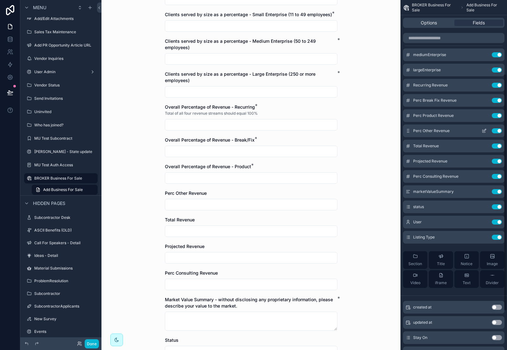
click at [482, 131] on icon "scrollable content" at bounding box center [483, 130] width 5 height 5
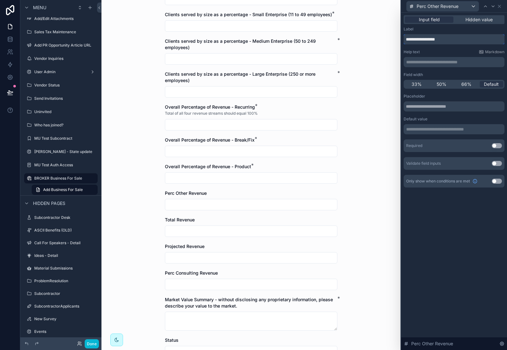
click at [452, 39] on input "**********" at bounding box center [453, 39] width 101 height 10
paste input "**********"
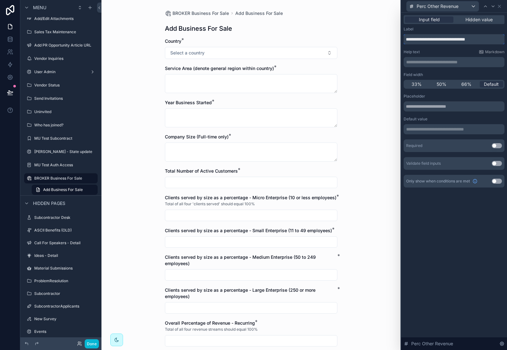
type input "**********"
click at [498, 144] on button "Use setting" at bounding box center [496, 145] width 10 height 5
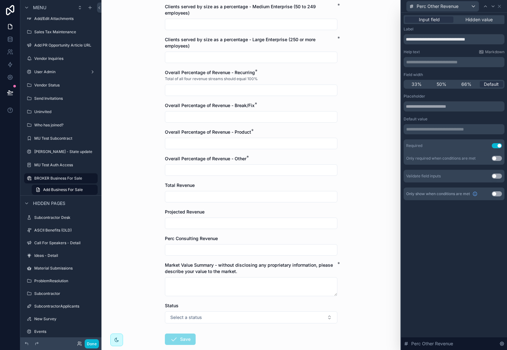
scroll to position [251, 0]
click at [492, 7] on icon at bounding box center [492, 6] width 5 height 5
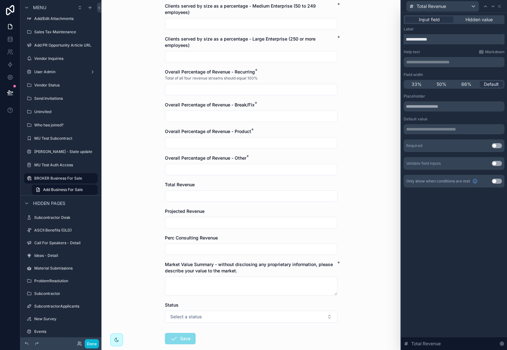
click at [451, 38] on input "**********" at bounding box center [453, 39] width 101 height 10
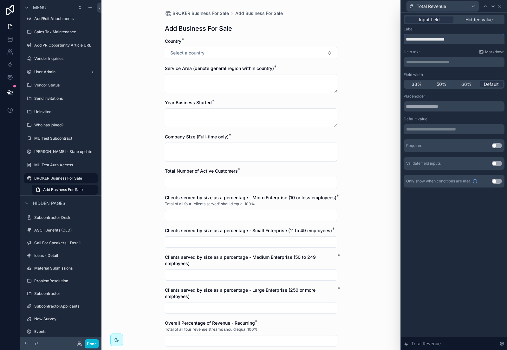
type input "**********"
click at [497, 144] on button "Use setting" at bounding box center [496, 145] width 10 height 5
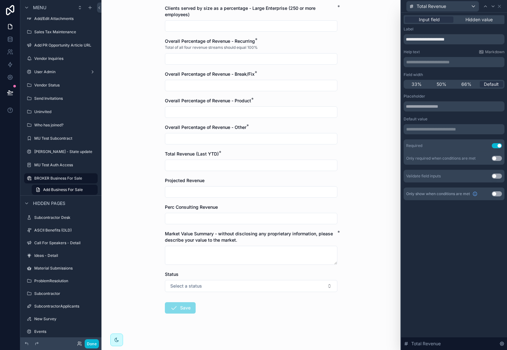
scroll to position [286, 0]
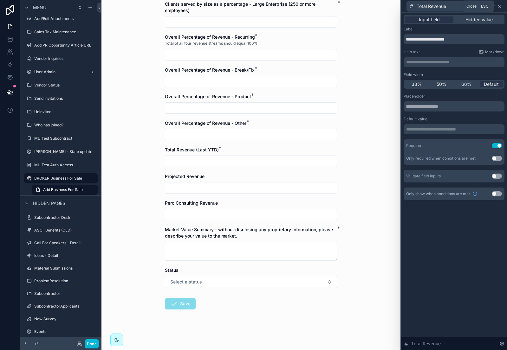
click at [501, 7] on icon at bounding box center [498, 6] width 5 height 5
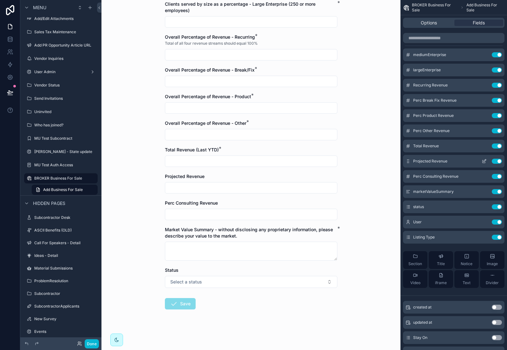
click at [495, 160] on button "Use setting" at bounding box center [496, 161] width 10 height 5
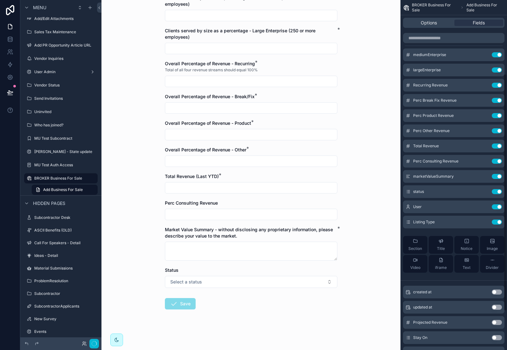
scroll to position [0, 0]
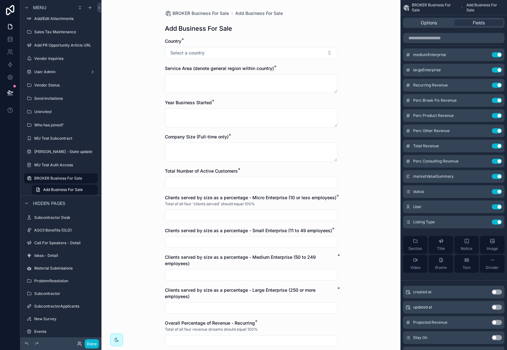
click at [495, 160] on button "Use setting" at bounding box center [496, 161] width 10 height 5
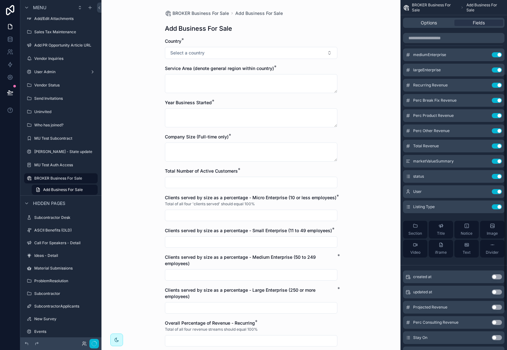
click at [495, 160] on button "Use setting" at bounding box center [496, 161] width 10 height 5
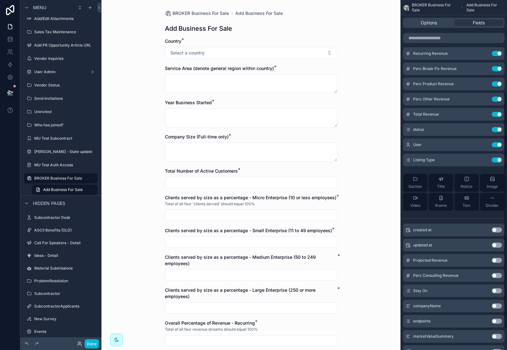
scroll to position [166, 0]
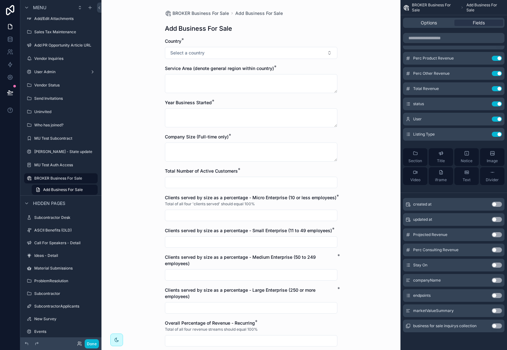
click at [498, 309] on button "Use setting" at bounding box center [496, 310] width 10 height 5
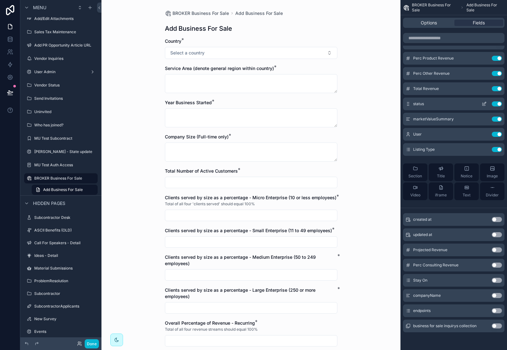
click at [484, 103] on icon "scrollable content" at bounding box center [484, 103] width 3 height 3
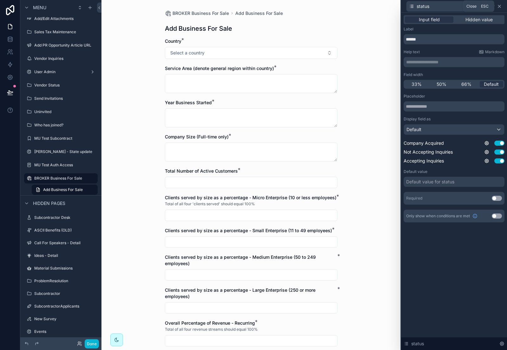
click at [500, 6] on icon at bounding box center [498, 6] width 5 height 5
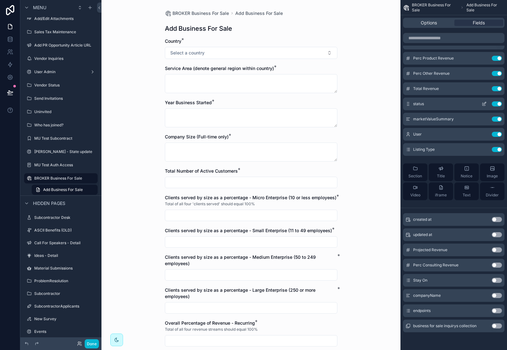
click at [497, 103] on button "Use setting" at bounding box center [496, 103] width 10 height 5
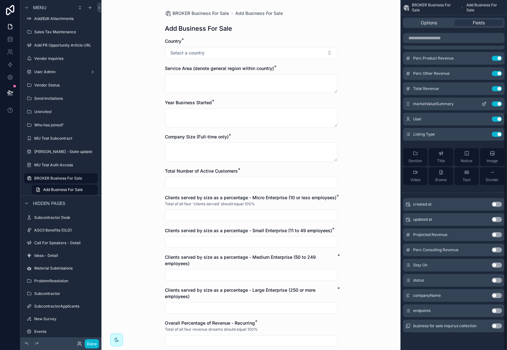
click at [486, 103] on icon "scrollable content" at bounding box center [483, 103] width 5 height 5
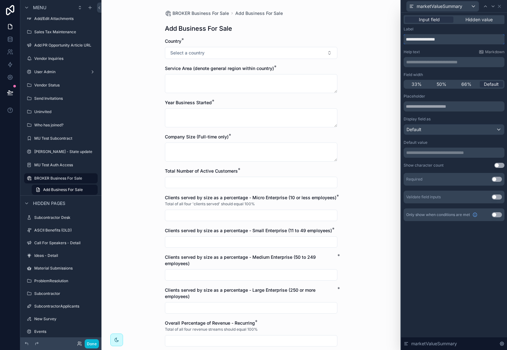
click at [462, 43] on input "**********" at bounding box center [453, 39] width 101 height 10
paste input "**********"
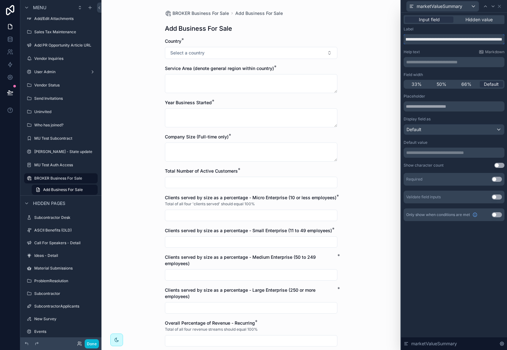
type input "**********"
click at [498, 181] on button "Use setting" at bounding box center [496, 179] width 10 height 5
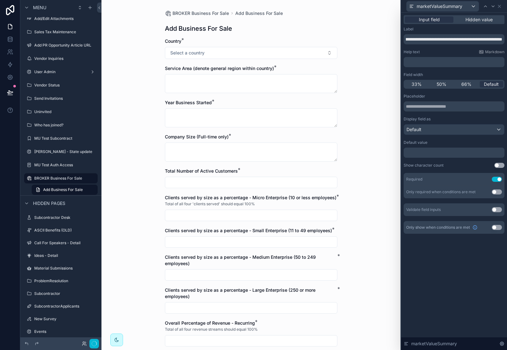
scroll to position [0, 0]
click at [499, 6] on icon at bounding box center [499, 6] width 3 height 3
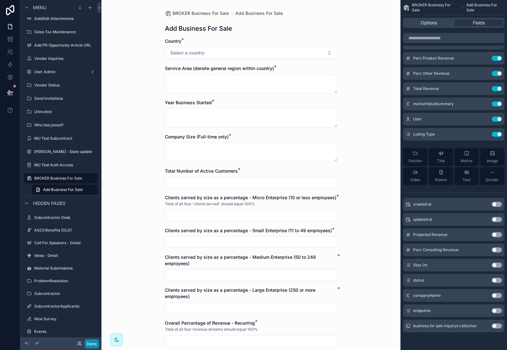
click at [93, 344] on button "Done" at bounding box center [92, 343] width 14 height 9
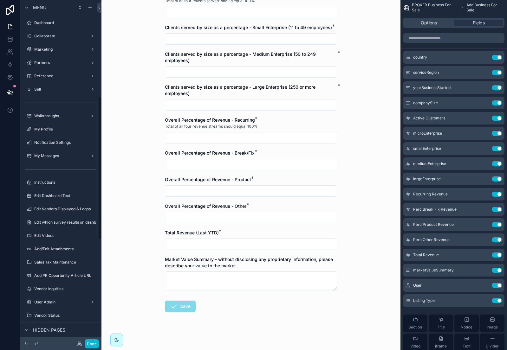
scroll to position [230, 0]
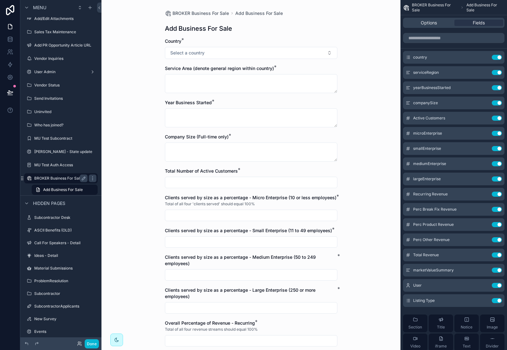
click at [52, 177] on label "BROKER Business For Sale" at bounding box center [59, 178] width 51 height 5
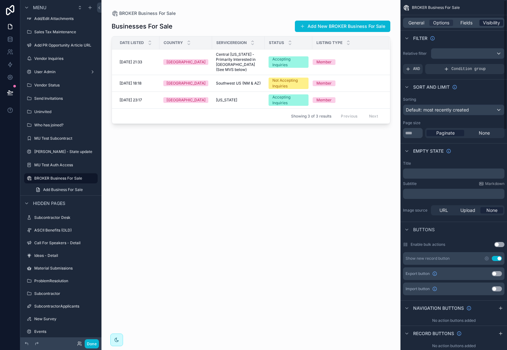
click at [489, 25] on span "Visibility" at bounding box center [491, 23] width 17 height 6
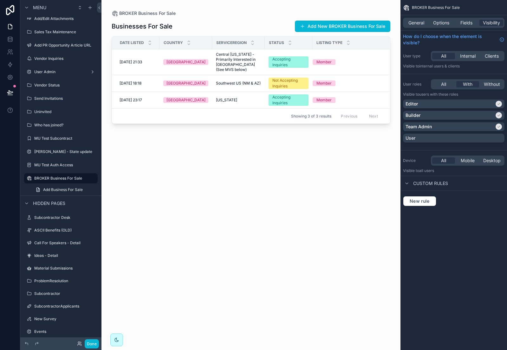
click at [142, 57] on div "scrollable content" at bounding box center [250, 171] width 299 height 343
click at [141, 60] on span "[DATE] 21:33" at bounding box center [130, 62] width 22 height 5
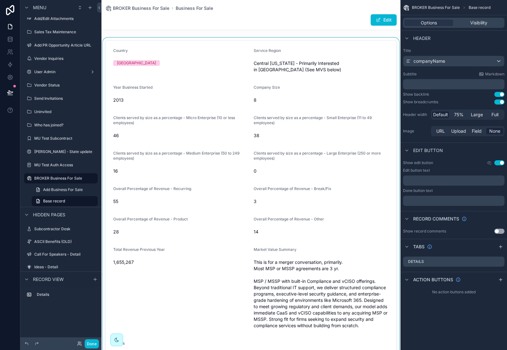
click at [319, 48] on div "scrollable content" at bounding box center [250, 204] width 299 height 333
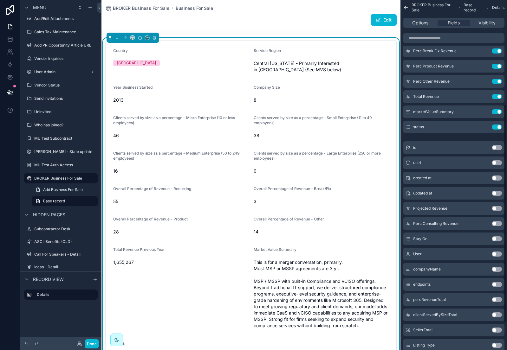
scroll to position [212, 0]
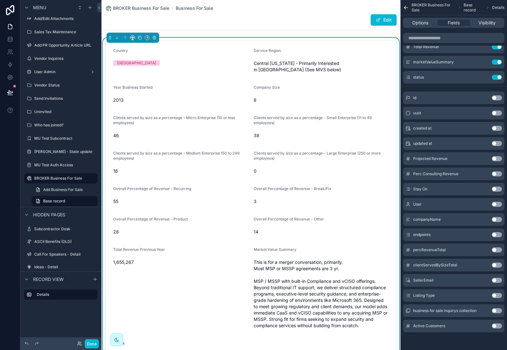
click at [499, 326] on button "Use setting" at bounding box center [496, 325] width 10 height 5
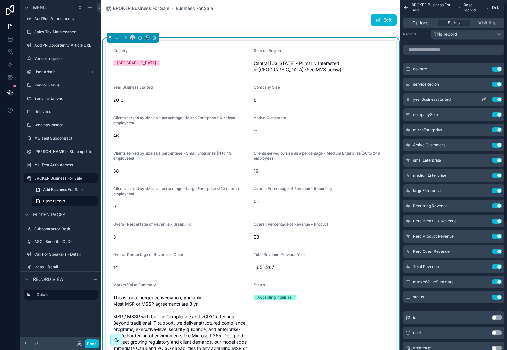
scroll to position [10, 0]
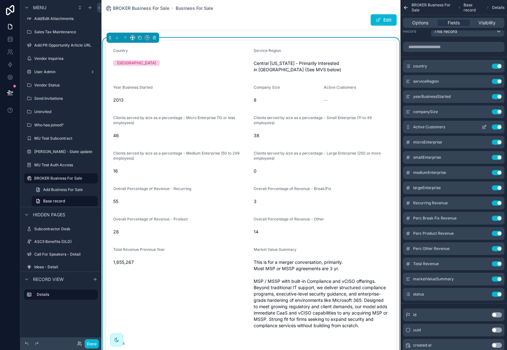
click at [483, 125] on icon "scrollable content" at bounding box center [483, 127] width 5 height 5
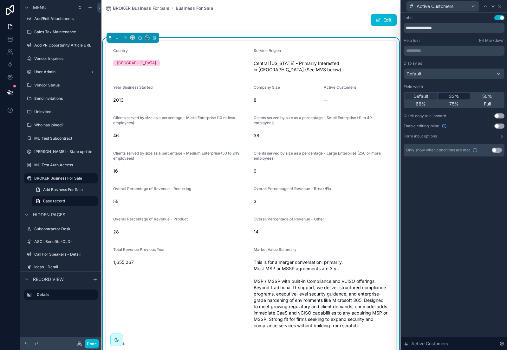
click at [446, 96] on div "33%" at bounding box center [454, 96] width 32 height 6
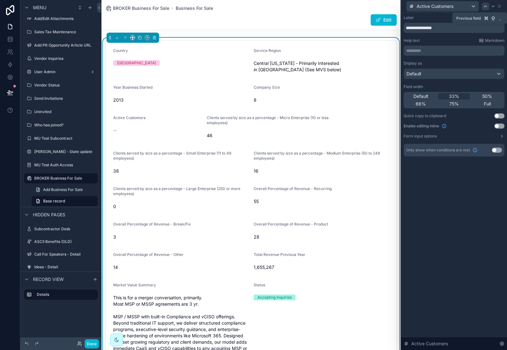
click at [486, 6] on icon at bounding box center [485, 6] width 3 height 1
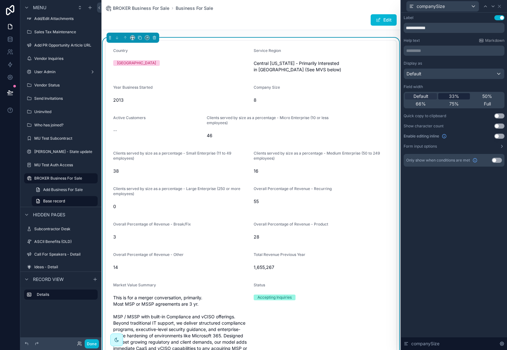
click at [458, 96] on div "33%" at bounding box center [454, 96] width 32 height 6
click at [486, 8] on icon at bounding box center [485, 6] width 5 height 5
click at [459, 95] on div "33%" at bounding box center [454, 96] width 32 height 6
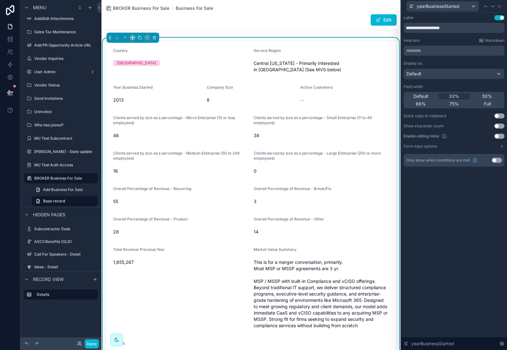
click at [502, 6] on div "yearBusinessStarted" at bounding box center [453, 6] width 101 height 12
click at [500, 6] on icon at bounding box center [498, 6] width 5 height 5
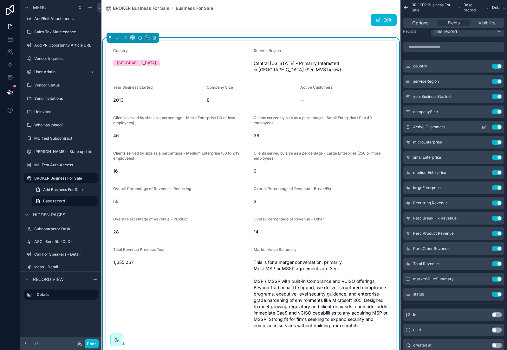
click at [483, 127] on icon "scrollable content" at bounding box center [483, 127] width 5 height 5
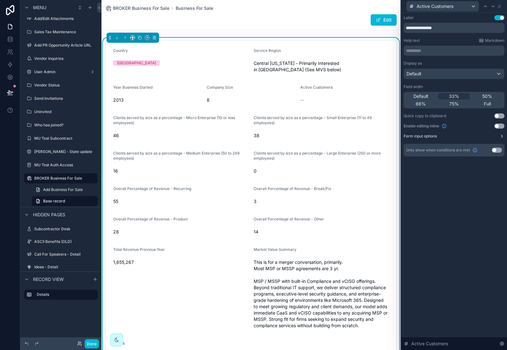
click at [497, 136] on button "Form input options" at bounding box center [453, 136] width 101 height 5
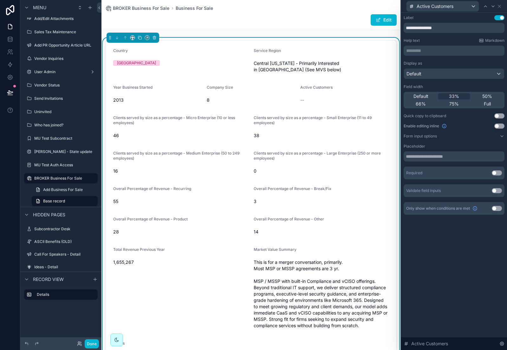
click at [498, 174] on button "Use setting" at bounding box center [496, 172] width 10 height 5
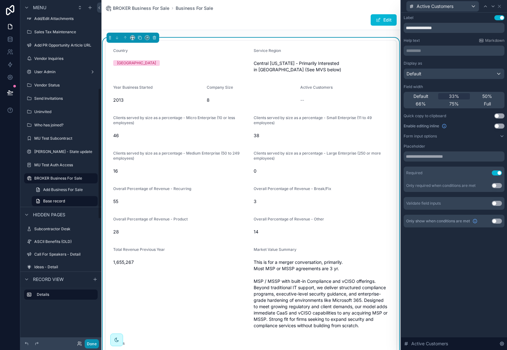
click at [93, 346] on button "Done" at bounding box center [92, 343] width 14 height 9
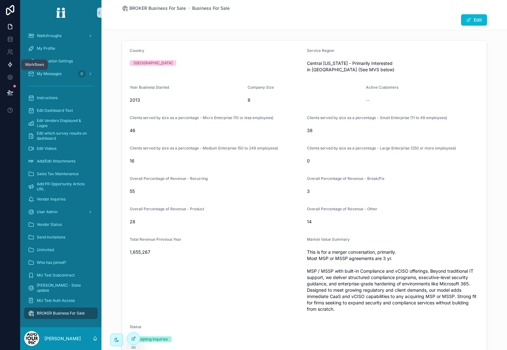
click at [10, 65] on icon at bounding box center [10, 64] width 6 height 6
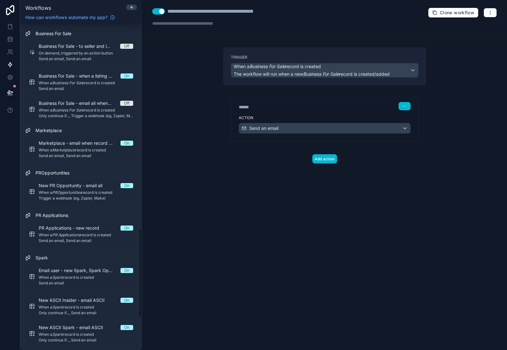
scroll to position [742, 0]
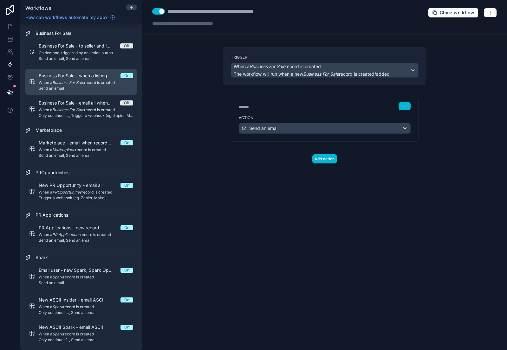
click at [89, 76] on span "Business For Sale - when a listing is created" at bounding box center [80, 76] width 82 height 6
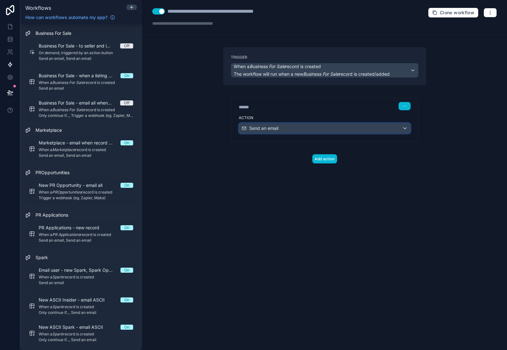
click at [297, 128] on div "Send an email" at bounding box center [324, 128] width 171 height 10
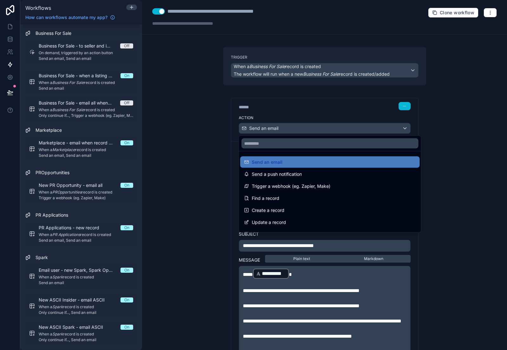
click at [297, 128] on div at bounding box center [253, 175] width 507 height 350
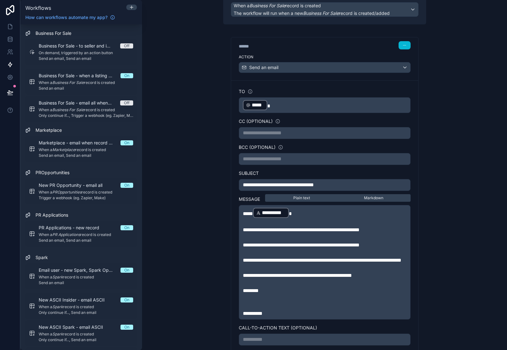
scroll to position [61, 0]
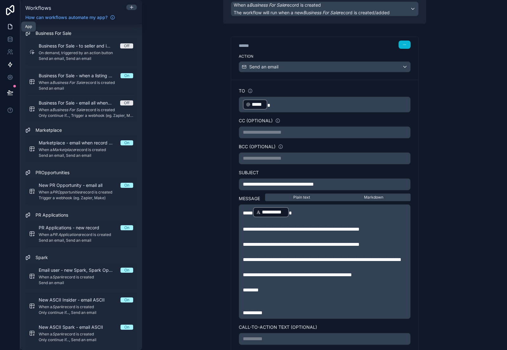
click at [10, 24] on icon at bounding box center [10, 26] width 4 height 5
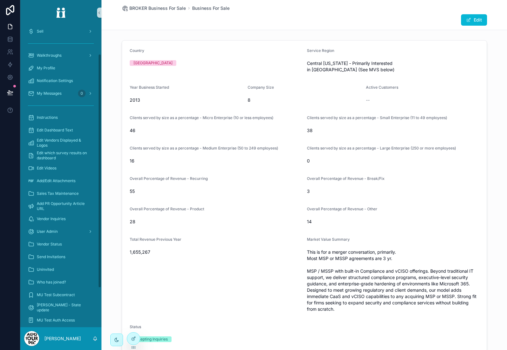
scroll to position [87, 0]
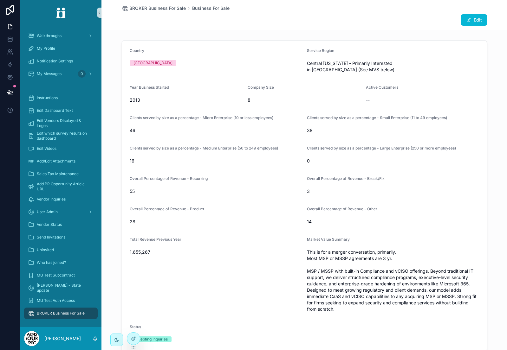
click at [146, 274] on div "Total Revenue Previous Year 1,655,267" at bounding box center [216, 275] width 172 height 77
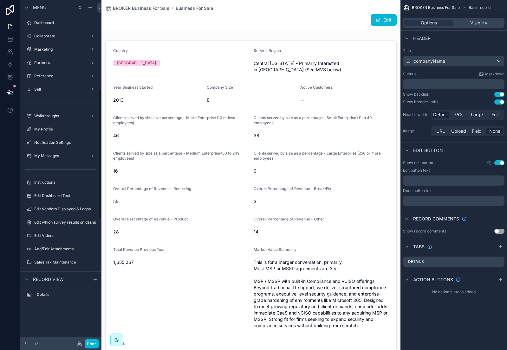
scroll to position [230, 0]
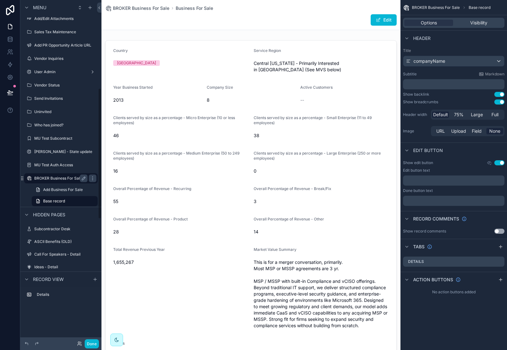
click at [54, 177] on label "BROKER Business For Sale" at bounding box center [59, 178] width 51 height 5
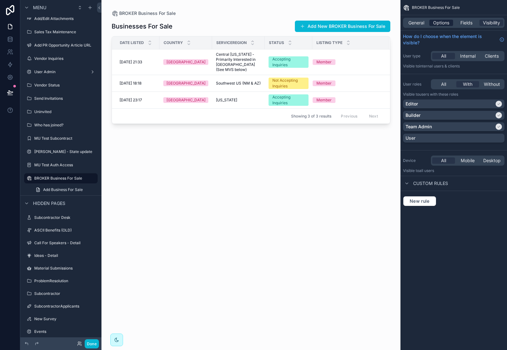
click at [442, 21] on span "Options" at bounding box center [441, 23] width 16 height 6
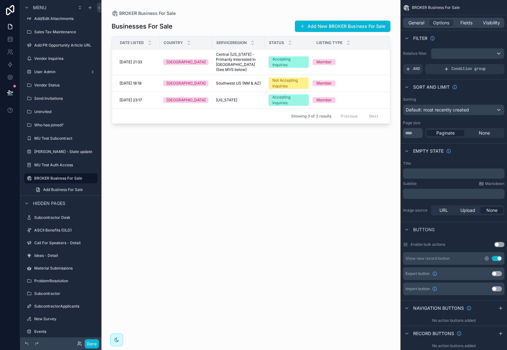
click at [486, 259] on icon "scrollable content" at bounding box center [486, 258] width 1 height 1
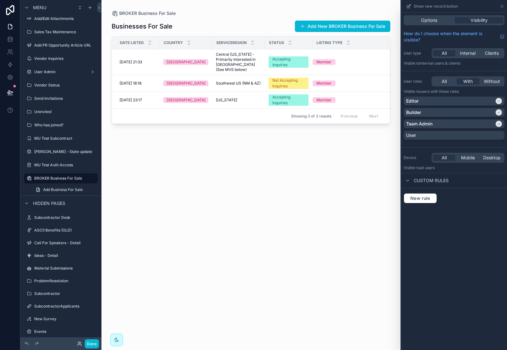
click at [342, 24] on div "scrollable content" at bounding box center [250, 171] width 299 height 343
click at [348, 25] on button "Add New BROKER Business For Sale" at bounding box center [342, 26] width 95 height 11
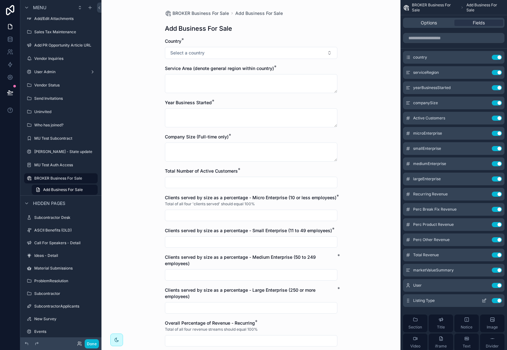
click at [483, 300] on icon "scrollable content" at bounding box center [483, 300] width 5 height 5
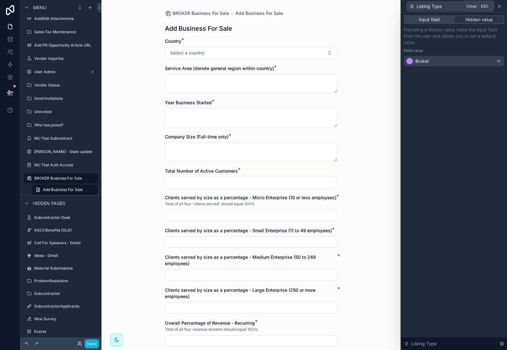
click at [499, 4] on icon at bounding box center [498, 6] width 5 height 5
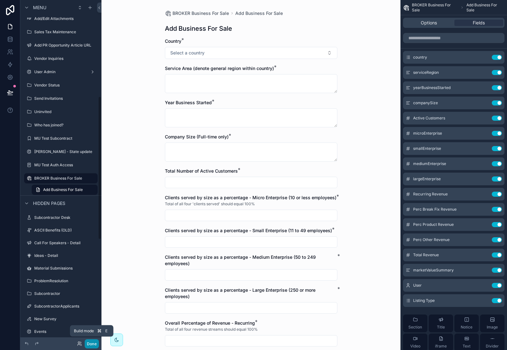
click at [93, 343] on button "Done" at bounding box center [92, 343] width 14 height 9
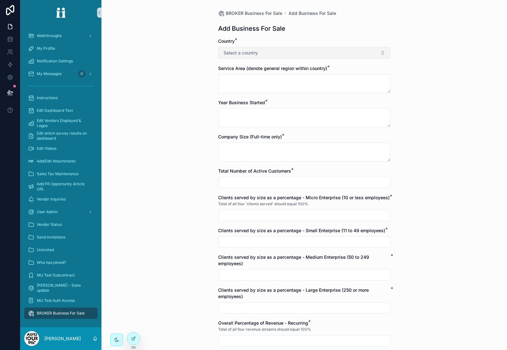
click at [273, 50] on button "Select a country" at bounding box center [304, 53] width 172 height 12
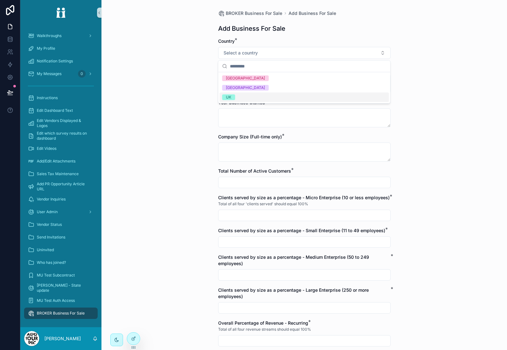
click at [240, 97] on div "UK" at bounding box center [304, 98] width 169 height 10
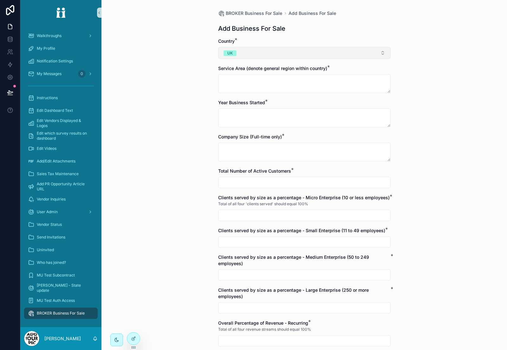
click at [252, 53] on button "UK" at bounding box center [304, 53] width 172 height 12
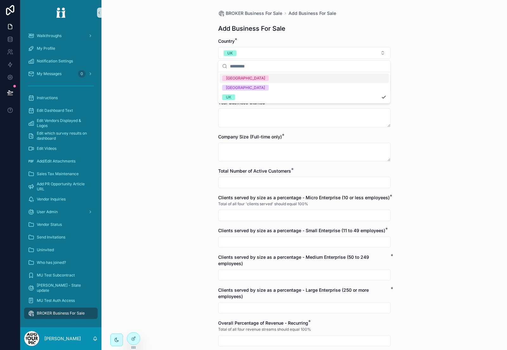
click at [244, 80] on div "[GEOGRAPHIC_DATA]" at bounding box center [304, 79] width 169 height 10
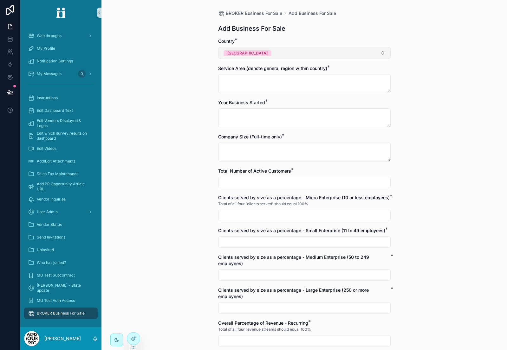
click at [250, 50] on button "[GEOGRAPHIC_DATA]" at bounding box center [304, 53] width 172 height 12
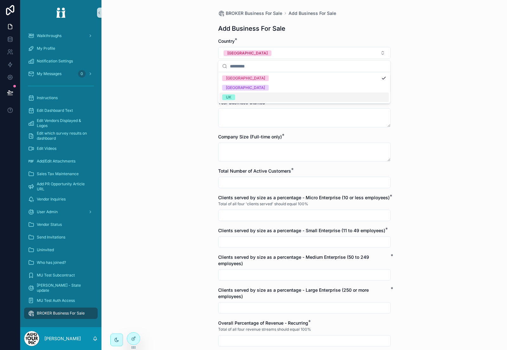
click at [245, 99] on div "UK" at bounding box center [304, 98] width 169 height 10
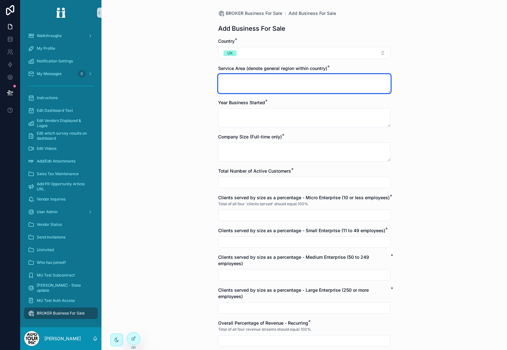
click at [250, 83] on textarea "scrollable content" at bounding box center [304, 83] width 172 height 19
type textarea "****"
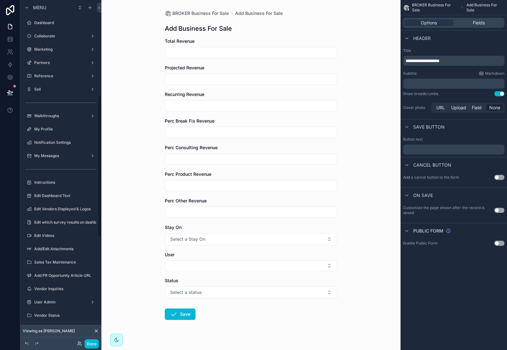
scroll to position [231, 0]
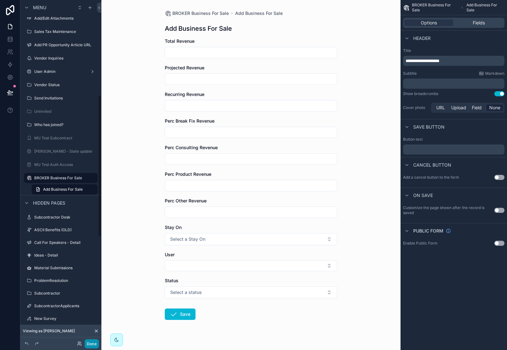
click at [92, 343] on button "Done" at bounding box center [92, 343] width 14 height 9
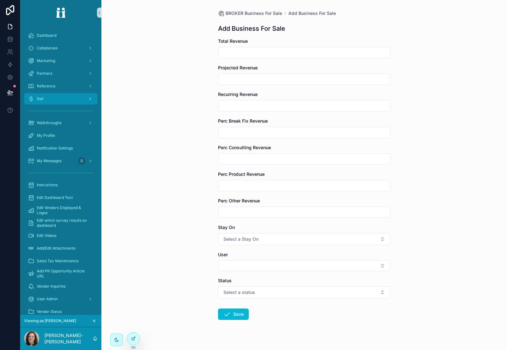
click at [65, 94] on div "Sell" at bounding box center [61, 99] width 66 height 10
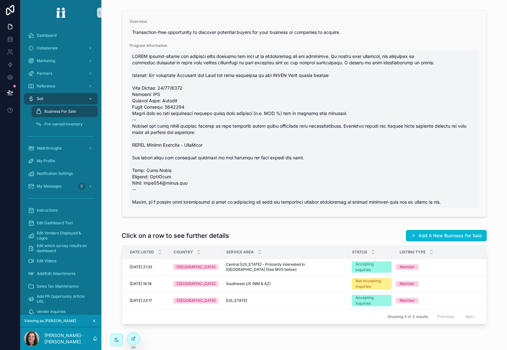
scroll to position [99, 0]
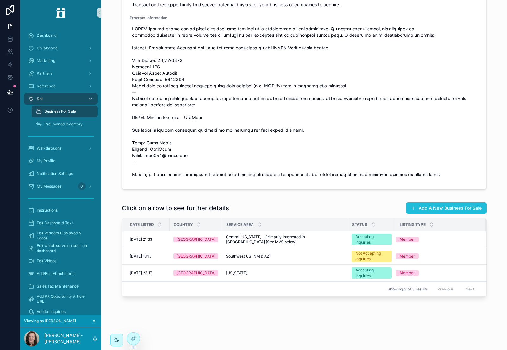
click at [440, 209] on button "Add A New Business For Sale" at bounding box center [446, 207] width 81 height 11
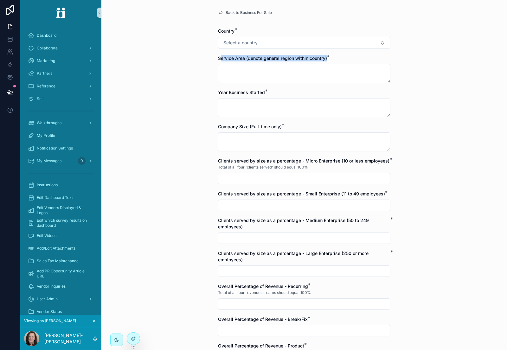
drag, startPoint x: 217, startPoint y: 58, endPoint x: 327, endPoint y: 59, distance: 109.9
click at [327, 59] on div "Back to Business For Sale Country * Select a country Service Area (denote gener…" at bounding box center [304, 259] width 182 height 519
copy span "Service Area (denote general region within country)"
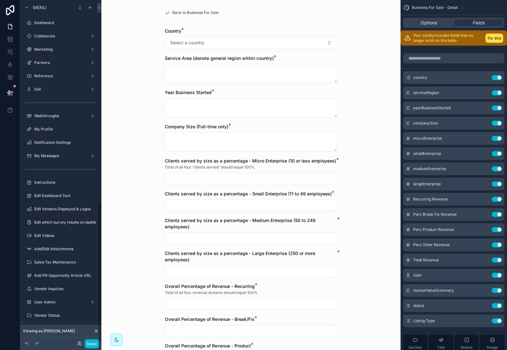
scroll to position [486, 0]
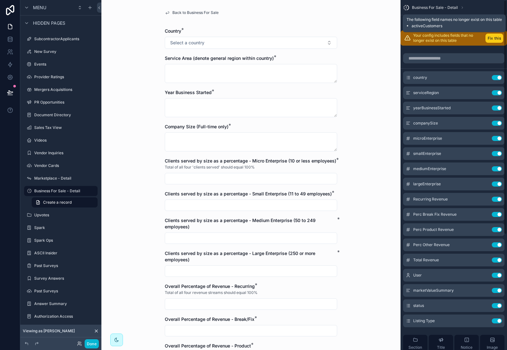
click at [492, 37] on button "Fix this" at bounding box center [494, 38] width 18 height 9
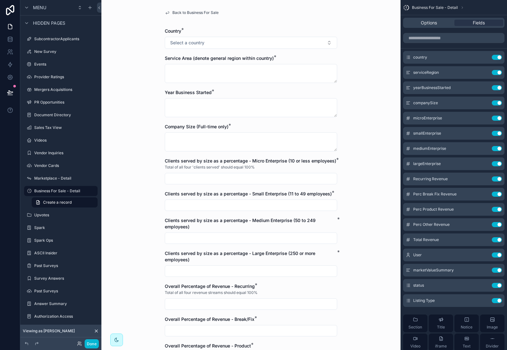
click at [205, 127] on span "Company Size (Full-time only)" at bounding box center [197, 126] width 64 height 5
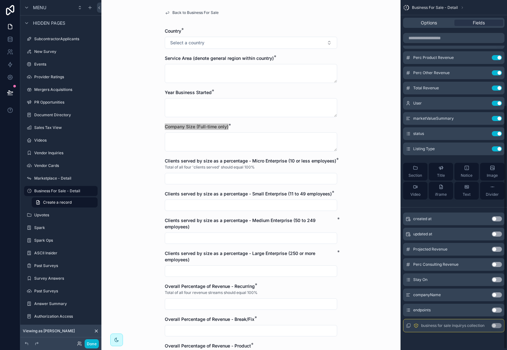
scroll to position [0, 0]
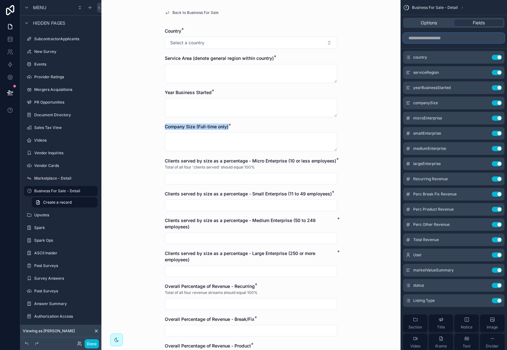
click at [433, 38] on input "scrollable content" at bounding box center [453, 38] width 101 height 10
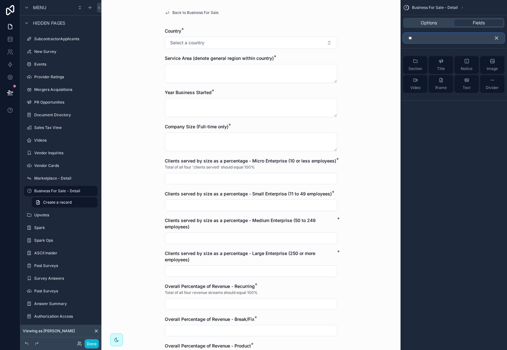
type input "**"
click at [499, 38] on icon "scrollable content" at bounding box center [497, 38] width 6 height 6
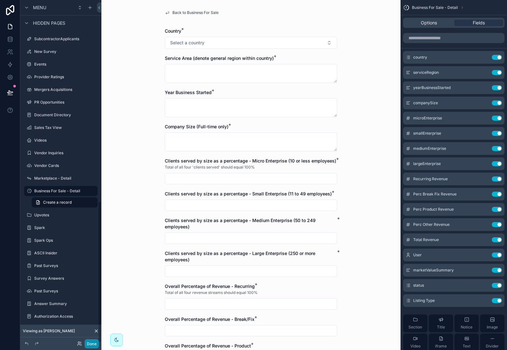
click at [87, 343] on button "Done" at bounding box center [92, 343] width 14 height 9
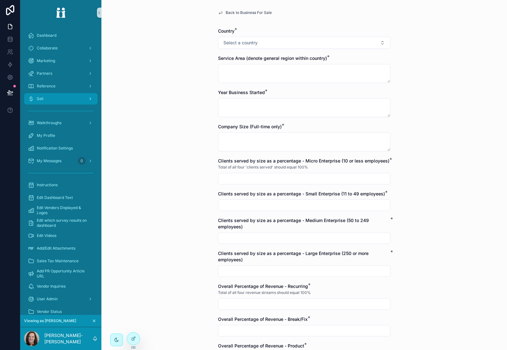
click at [62, 94] on div "Sell" at bounding box center [61, 99] width 66 height 10
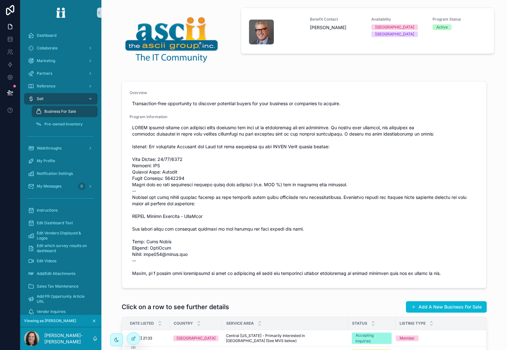
click at [59, 109] on span "Business For Sale" at bounding box center [60, 111] width 32 height 5
click at [433, 309] on button "Add A New Business For Sale" at bounding box center [446, 306] width 81 height 11
